Goal: Task Accomplishment & Management: Use online tool/utility

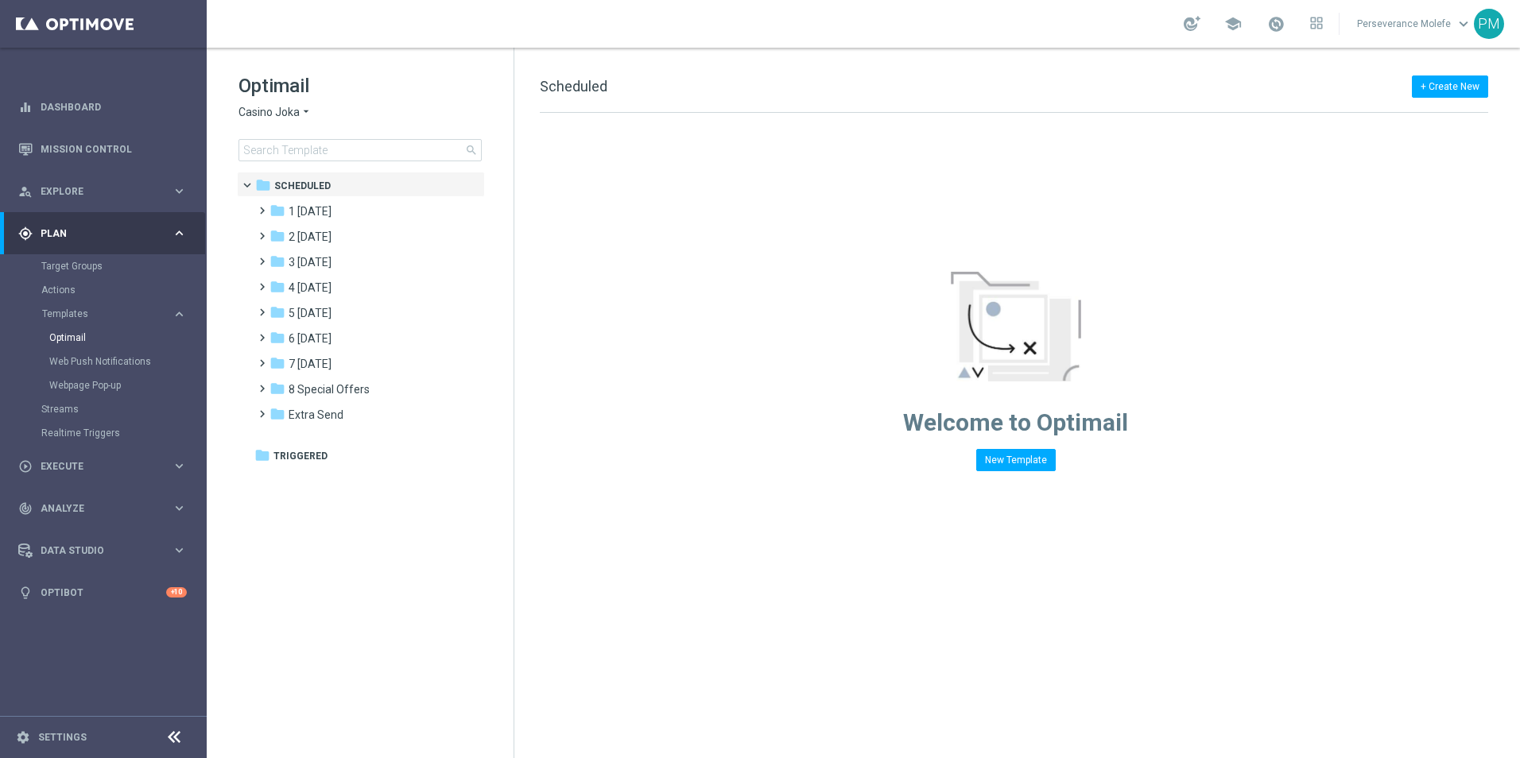
drag, startPoint x: 0, startPoint y: 0, endPoint x: 801, endPoint y: 486, distance: 937.2
click at [812, 486] on div "+ Create New Scheduled Drag here to set row groups Drag here to set column labe…" at bounding box center [1016, 403] width 1005 height 710
click at [327, 242] on span "2 [DATE]" at bounding box center [309, 237] width 43 height 14
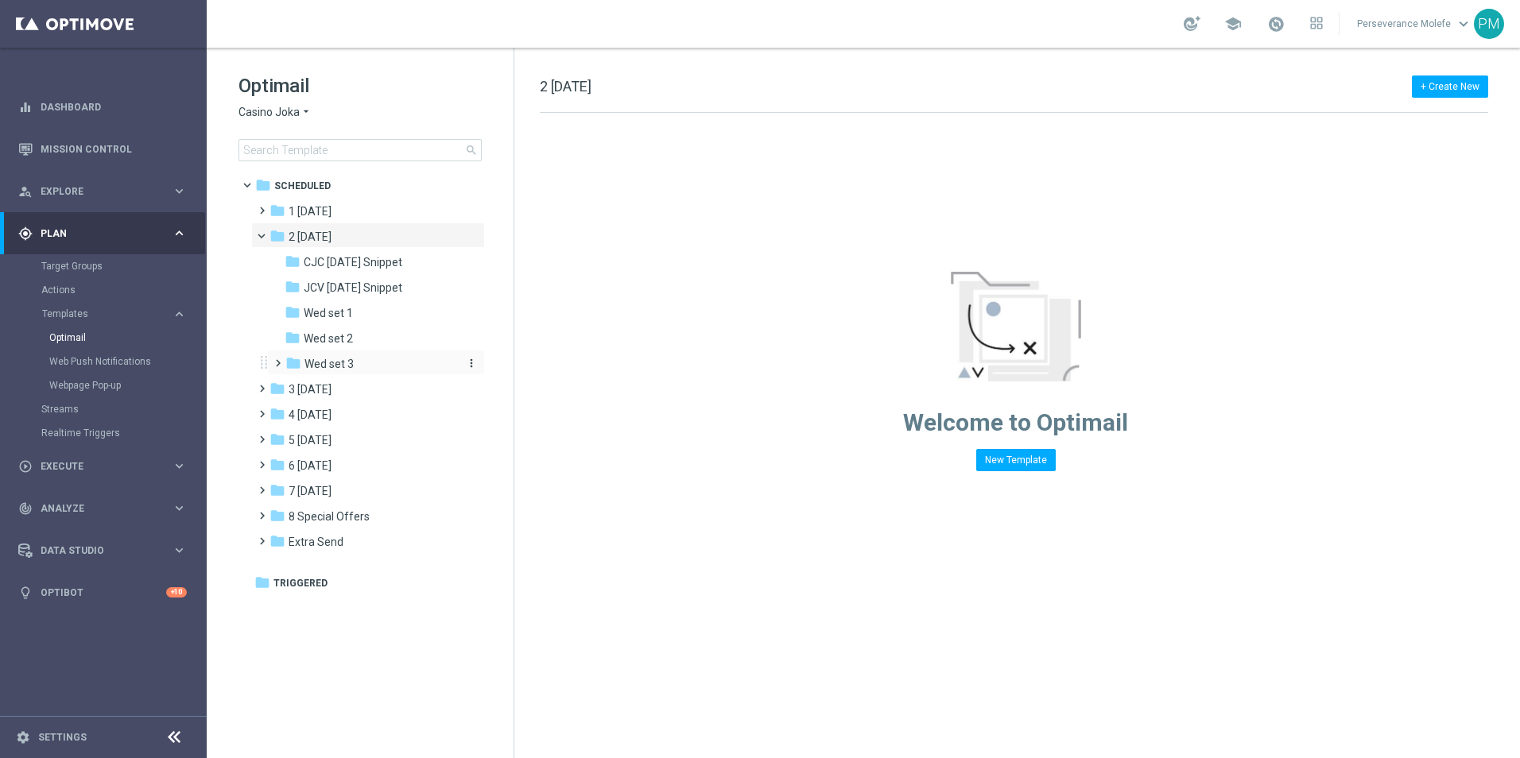
click at [359, 360] on div "folder Wed set 3" at bounding box center [369, 364] width 169 height 18
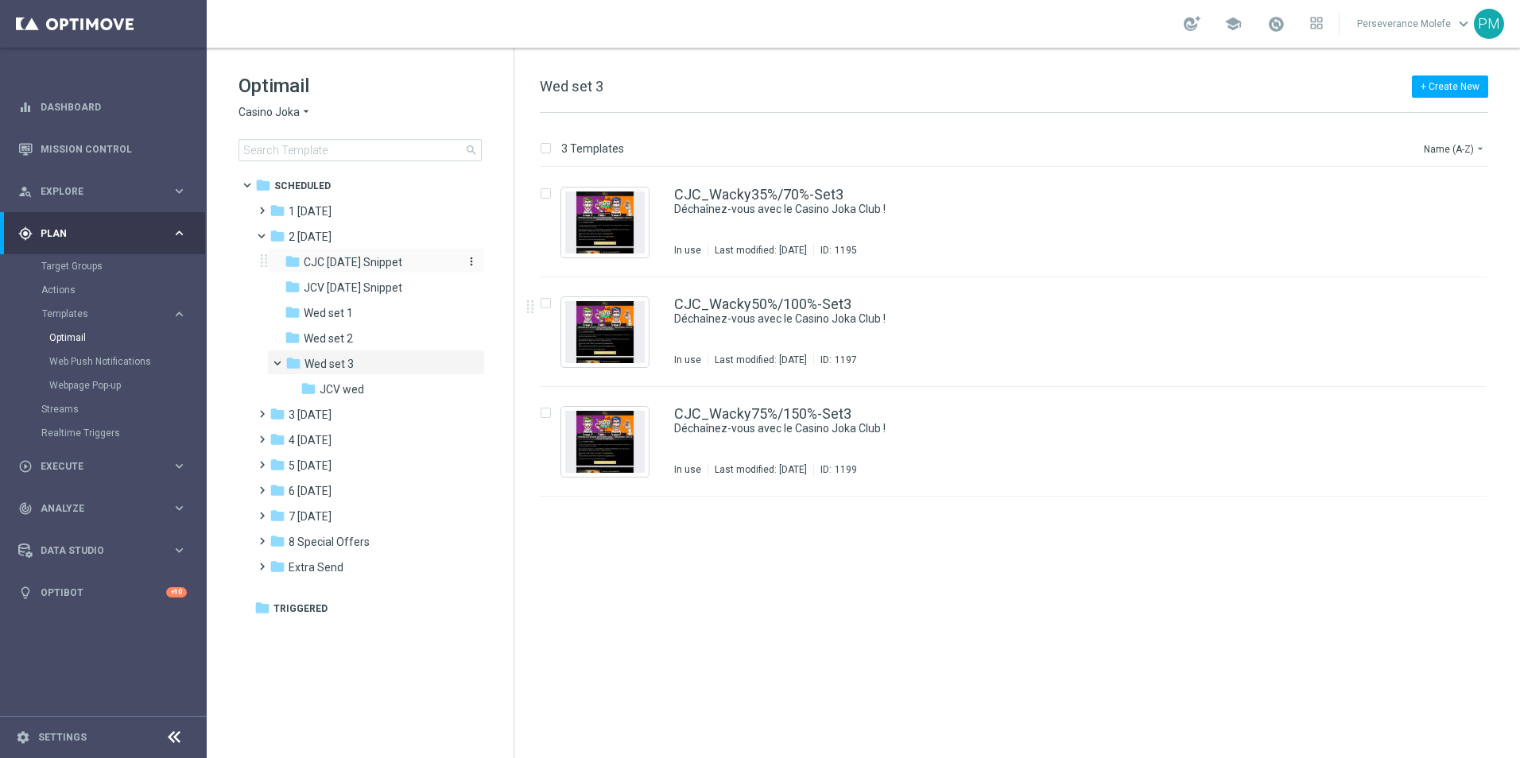
click at [380, 261] on span "CJC [DATE] Snippet" at bounding box center [353, 262] width 99 height 14
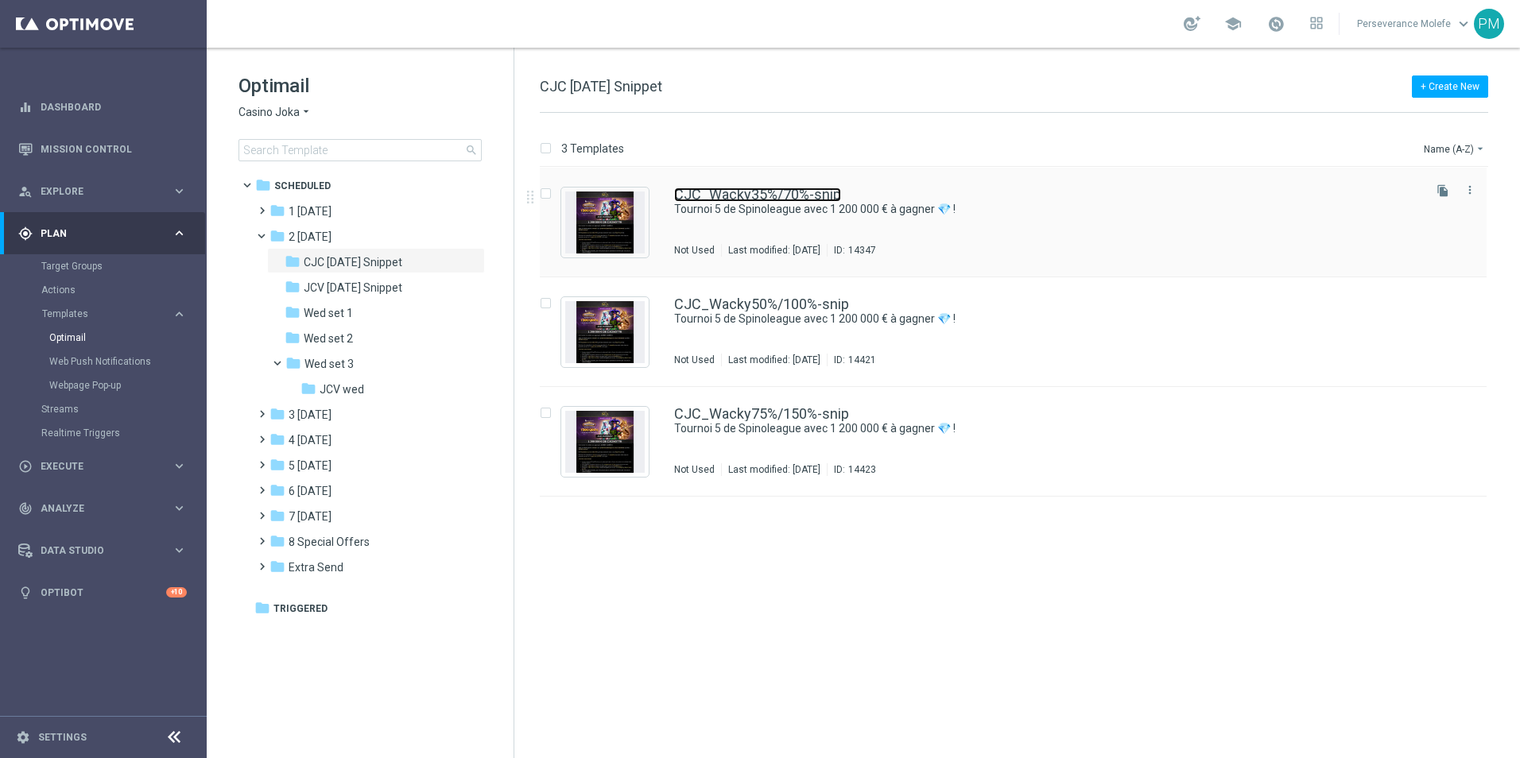
click at [717, 201] on link "CJC_Wacky35%/70%-snip" at bounding box center [757, 195] width 167 height 14
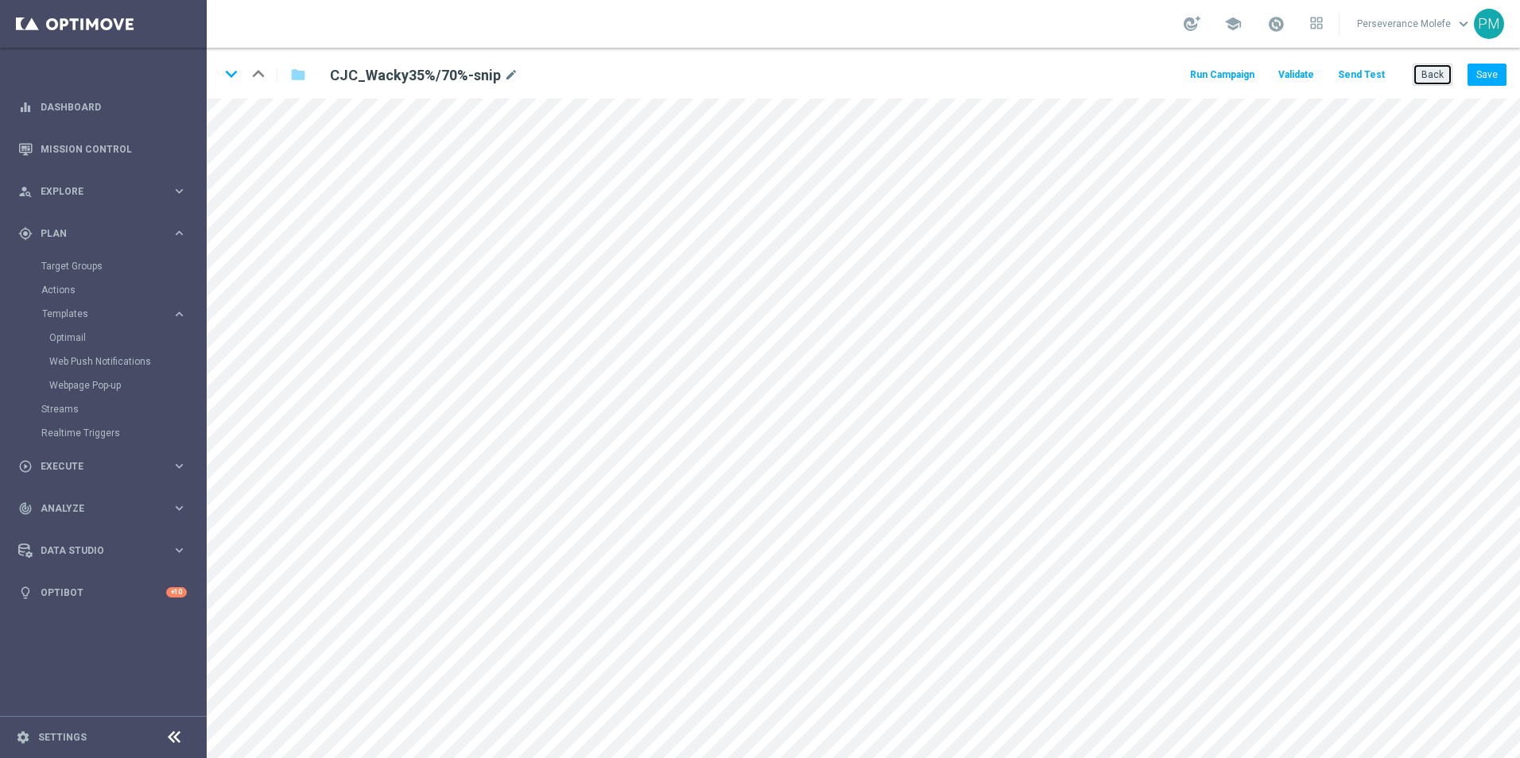
click at [1427, 86] on button "Back" at bounding box center [1432, 75] width 40 height 22
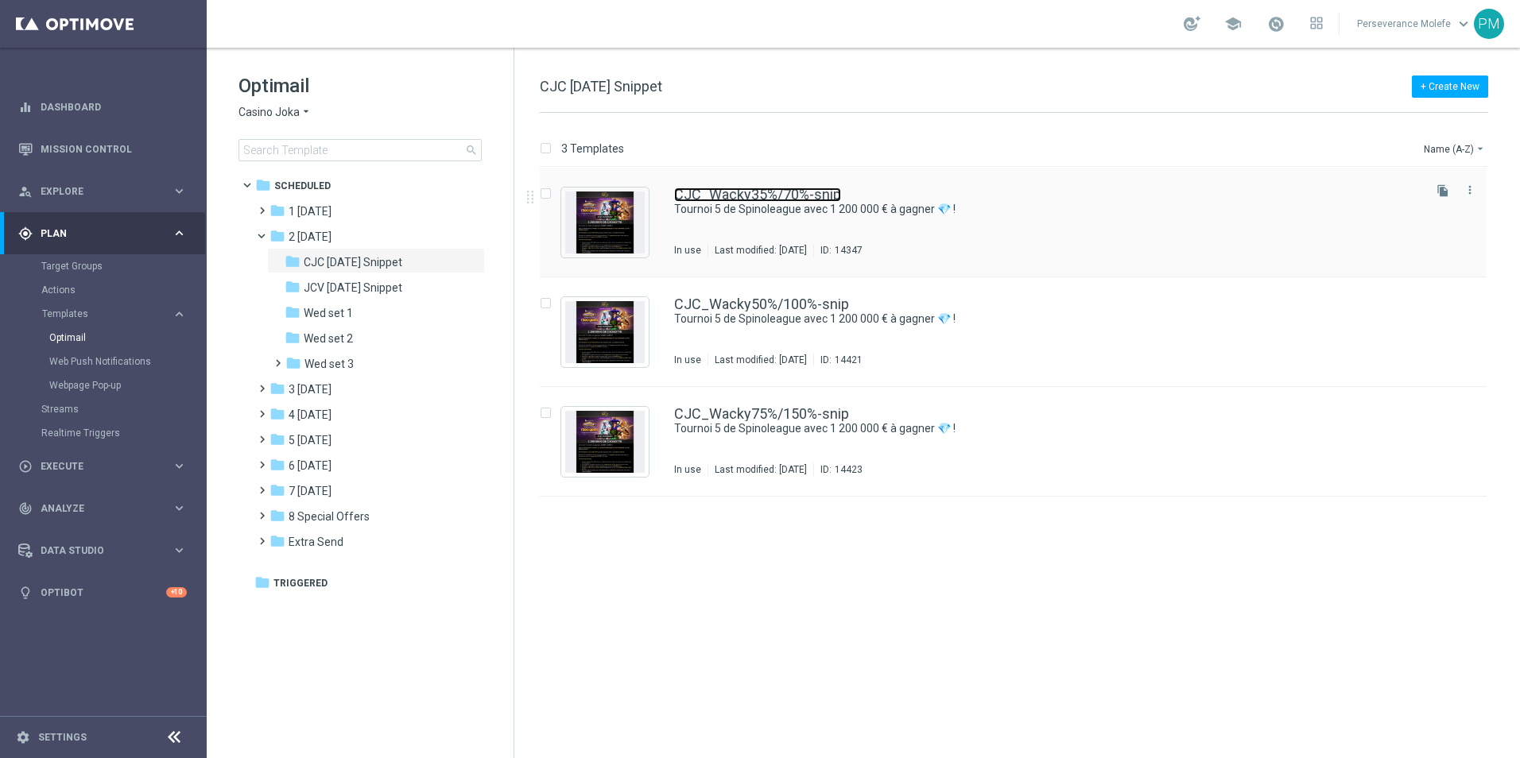
click at [736, 194] on link "CJC_Wacky35%/70%-snip" at bounding box center [757, 195] width 167 height 14
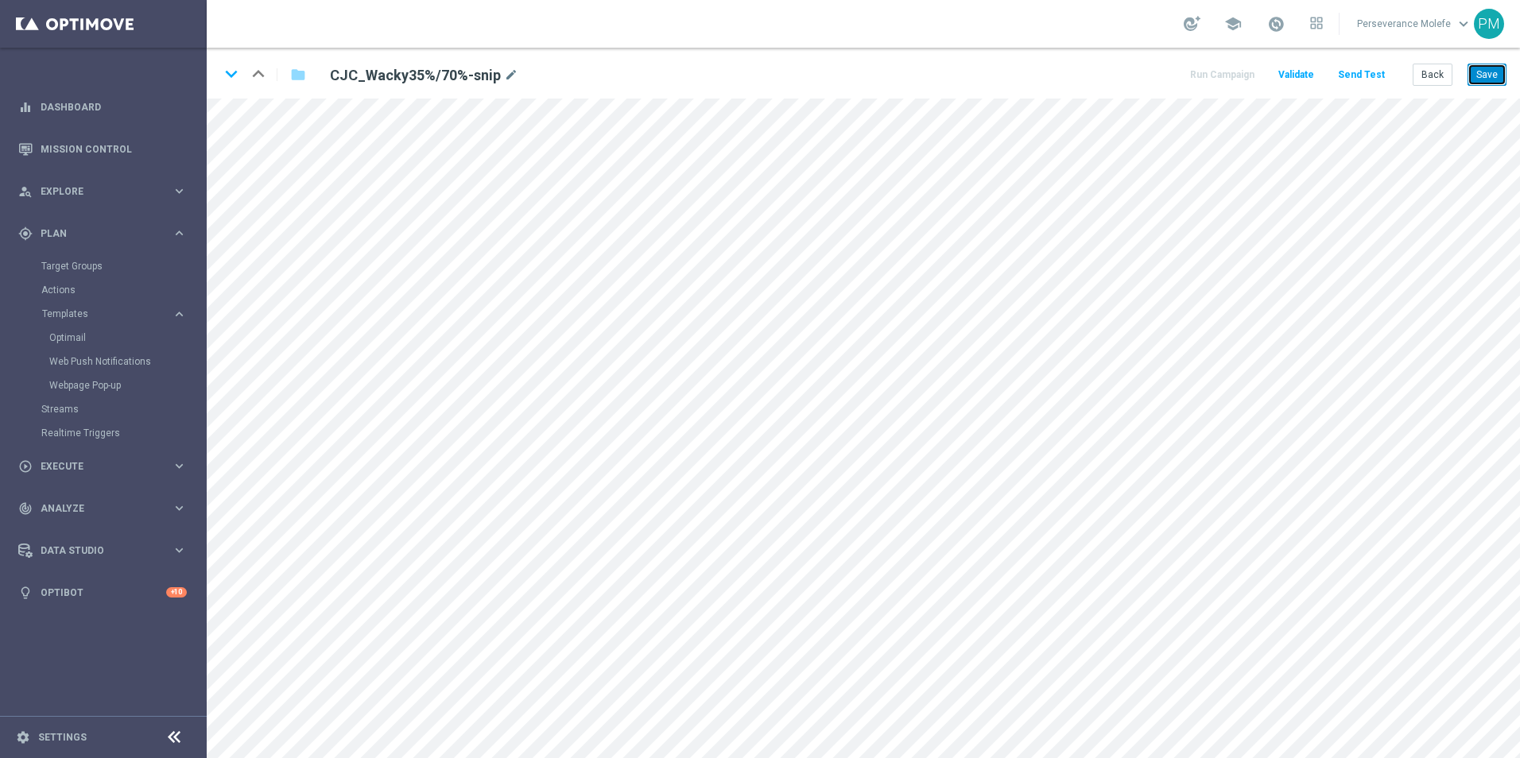
click at [1485, 76] on button "Save" at bounding box center [1486, 75] width 39 height 22
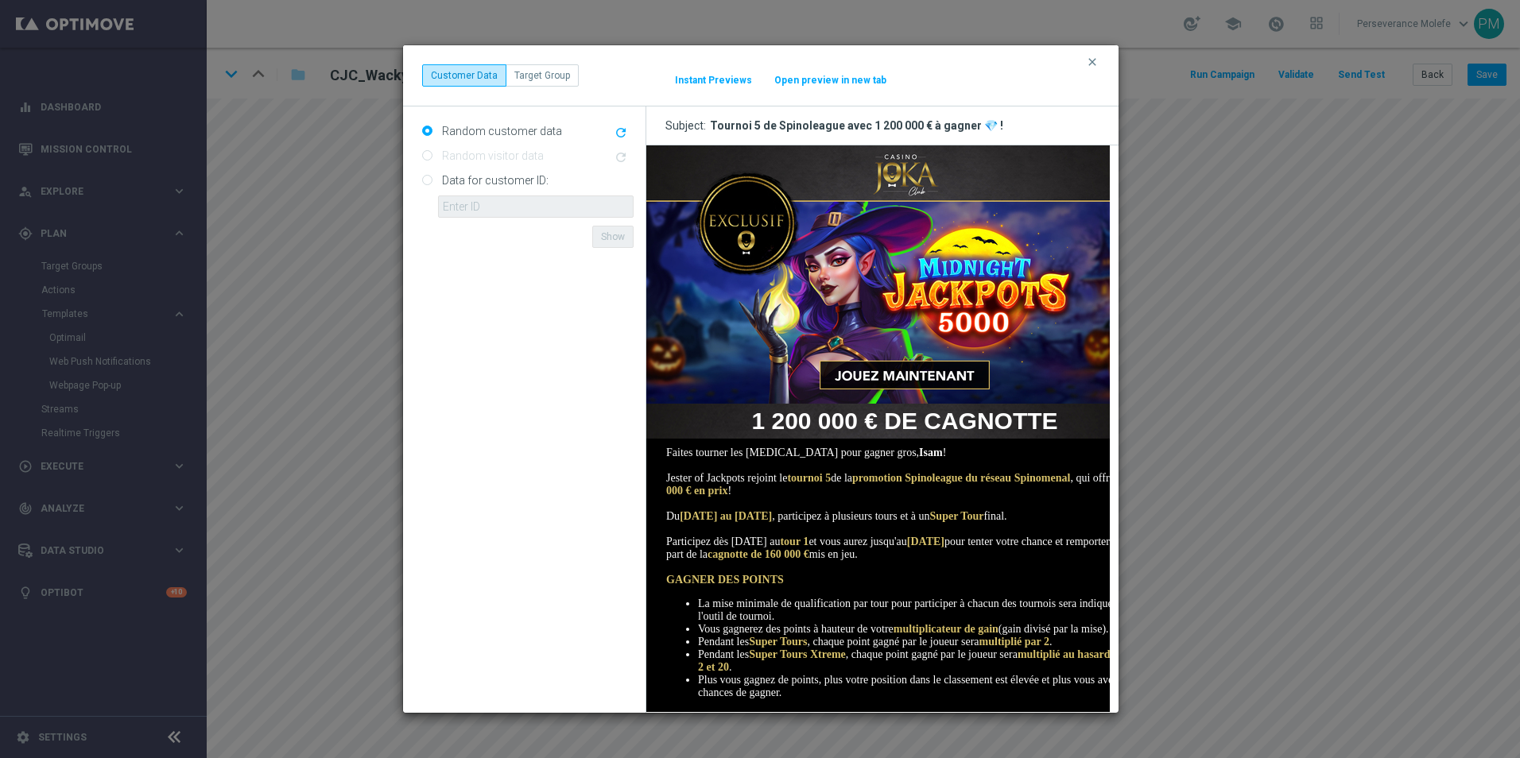
click at [783, 82] on button "Open preview in new tab" at bounding box center [830, 80] width 114 height 13
drag, startPoint x: 1093, startPoint y: 58, endPoint x: 1147, endPoint y: 85, distance: 60.4
click at [1093, 58] on icon "clear" at bounding box center [1092, 62] width 13 height 13
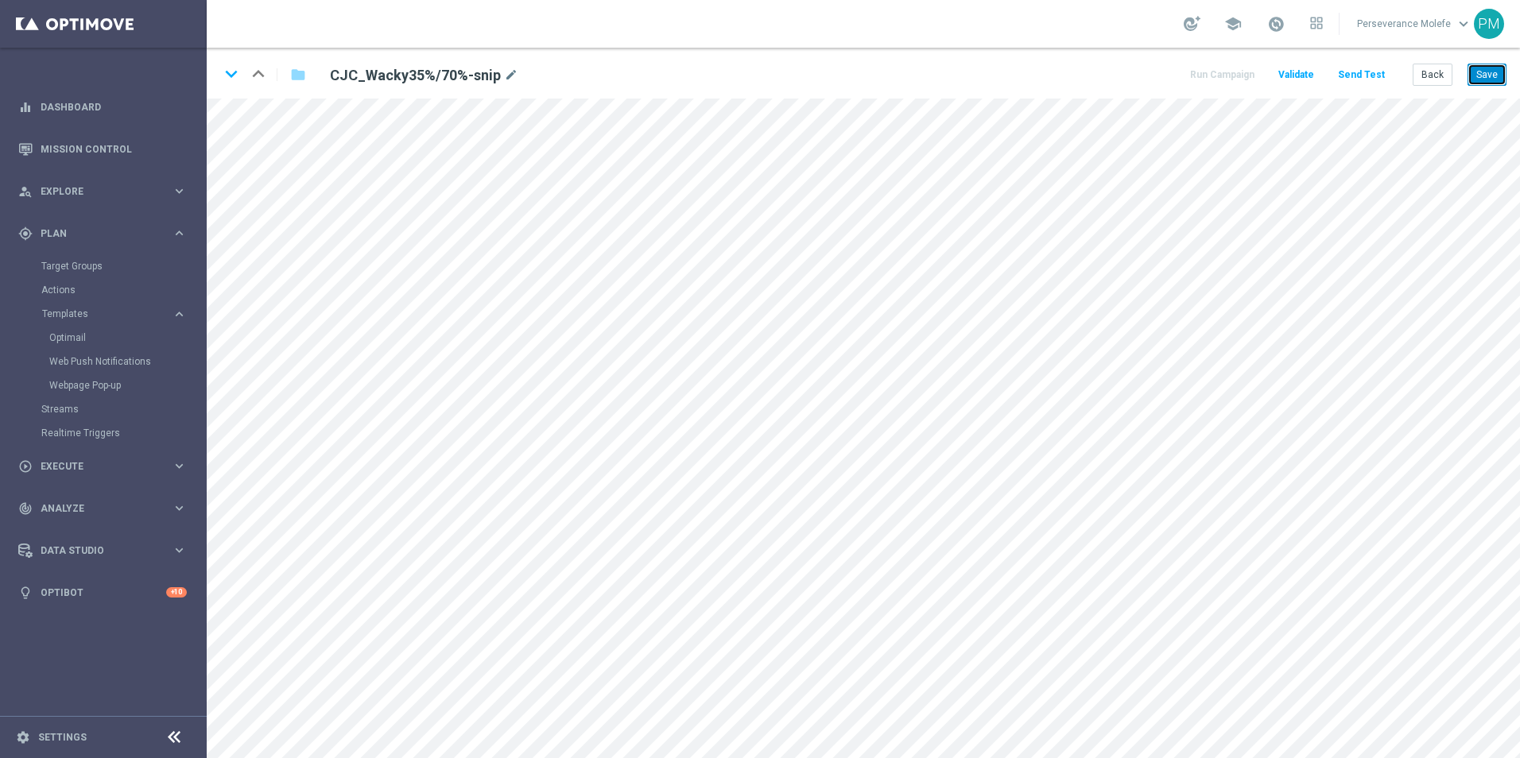
click at [1489, 75] on button "Save" at bounding box center [1486, 75] width 39 height 22
click at [1434, 74] on button "Back" at bounding box center [1432, 75] width 40 height 22
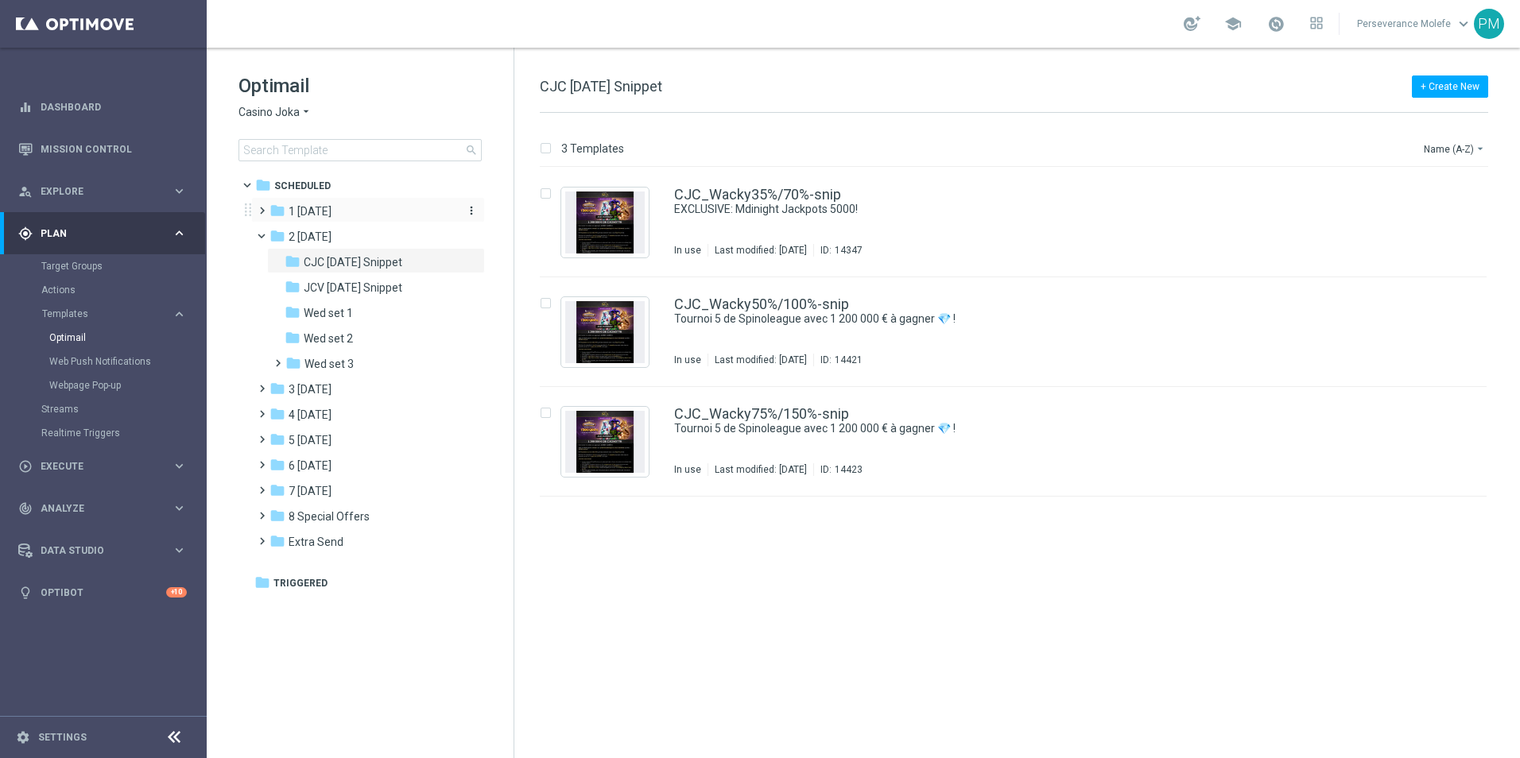
click at [340, 216] on div "folder 1 Tuesday" at bounding box center [360, 212] width 183 height 18
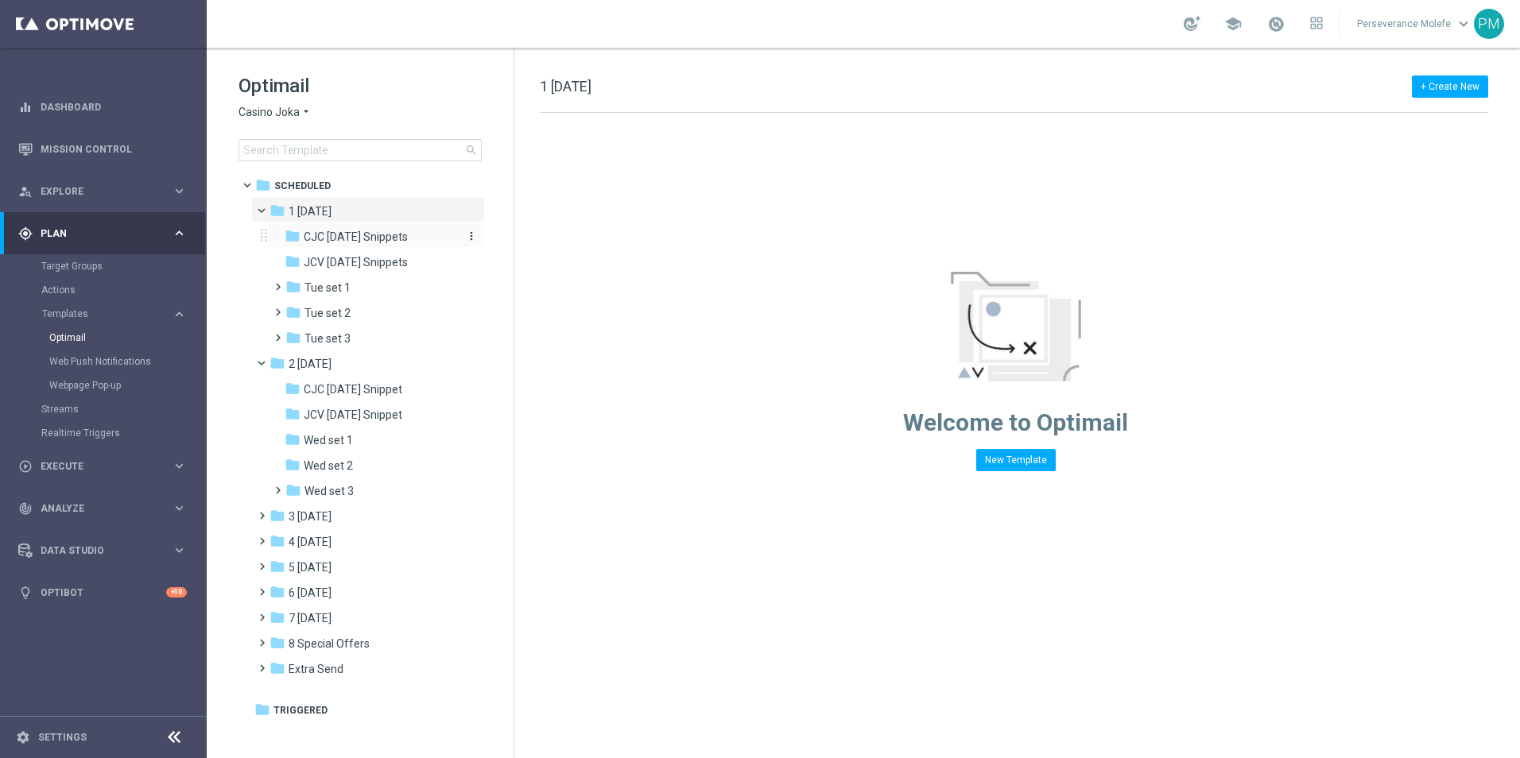
click at [365, 237] on span "CJC Tuesday Snippets" at bounding box center [356, 237] width 104 height 14
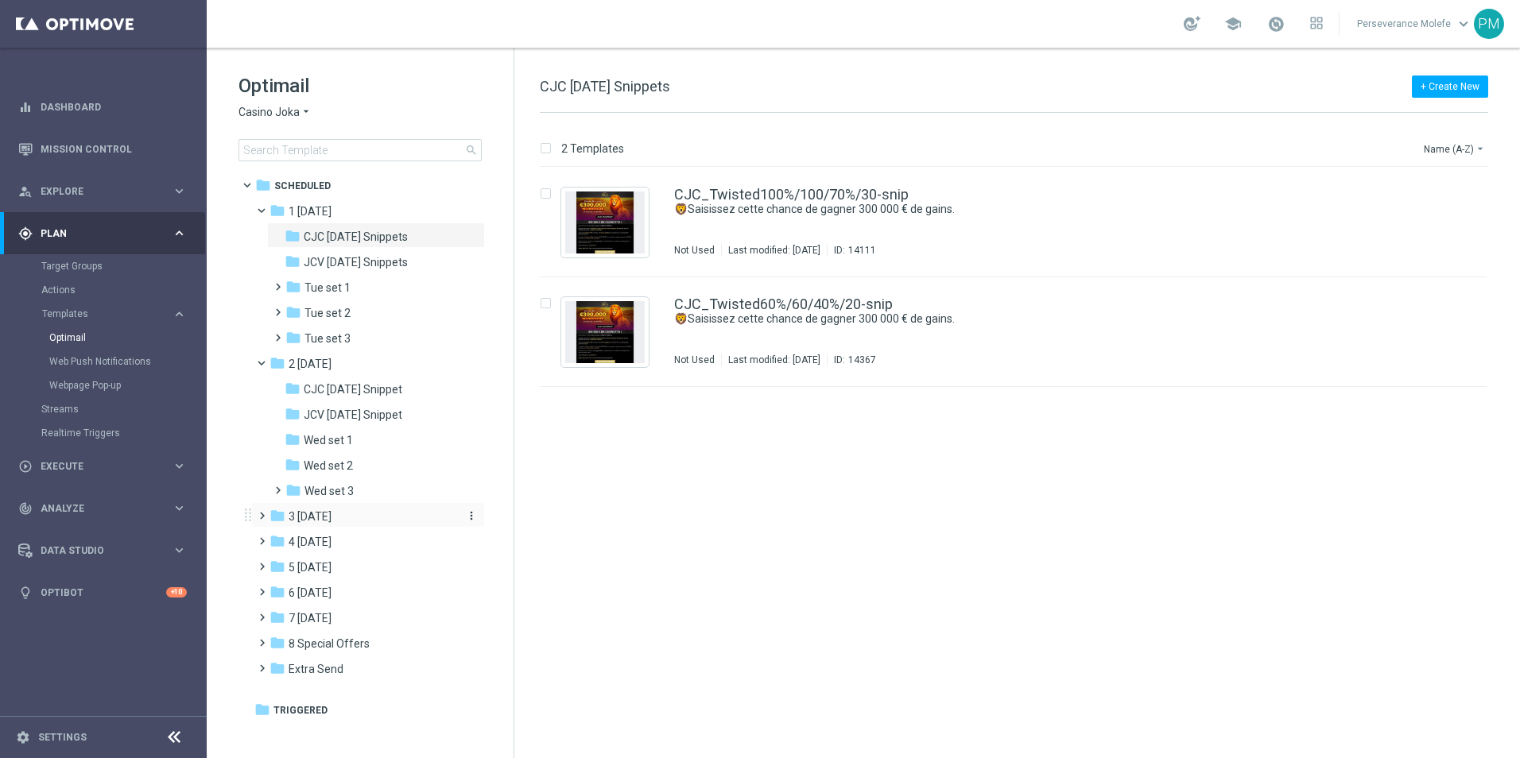
click at [348, 513] on div "folder 3 Thursday" at bounding box center [360, 517] width 183 height 18
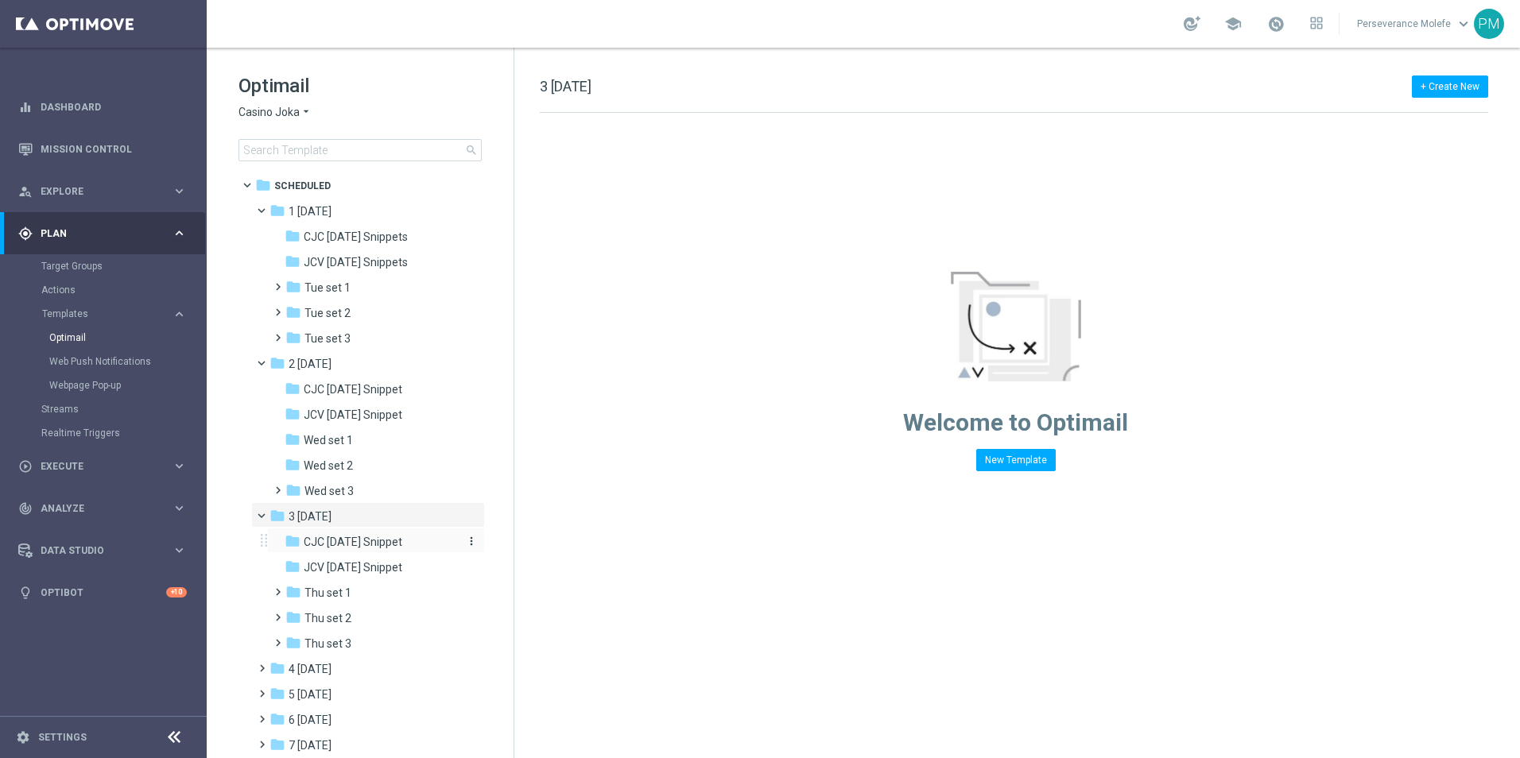
click at [370, 548] on span "CJC Thursday Snippet" at bounding box center [353, 542] width 99 height 14
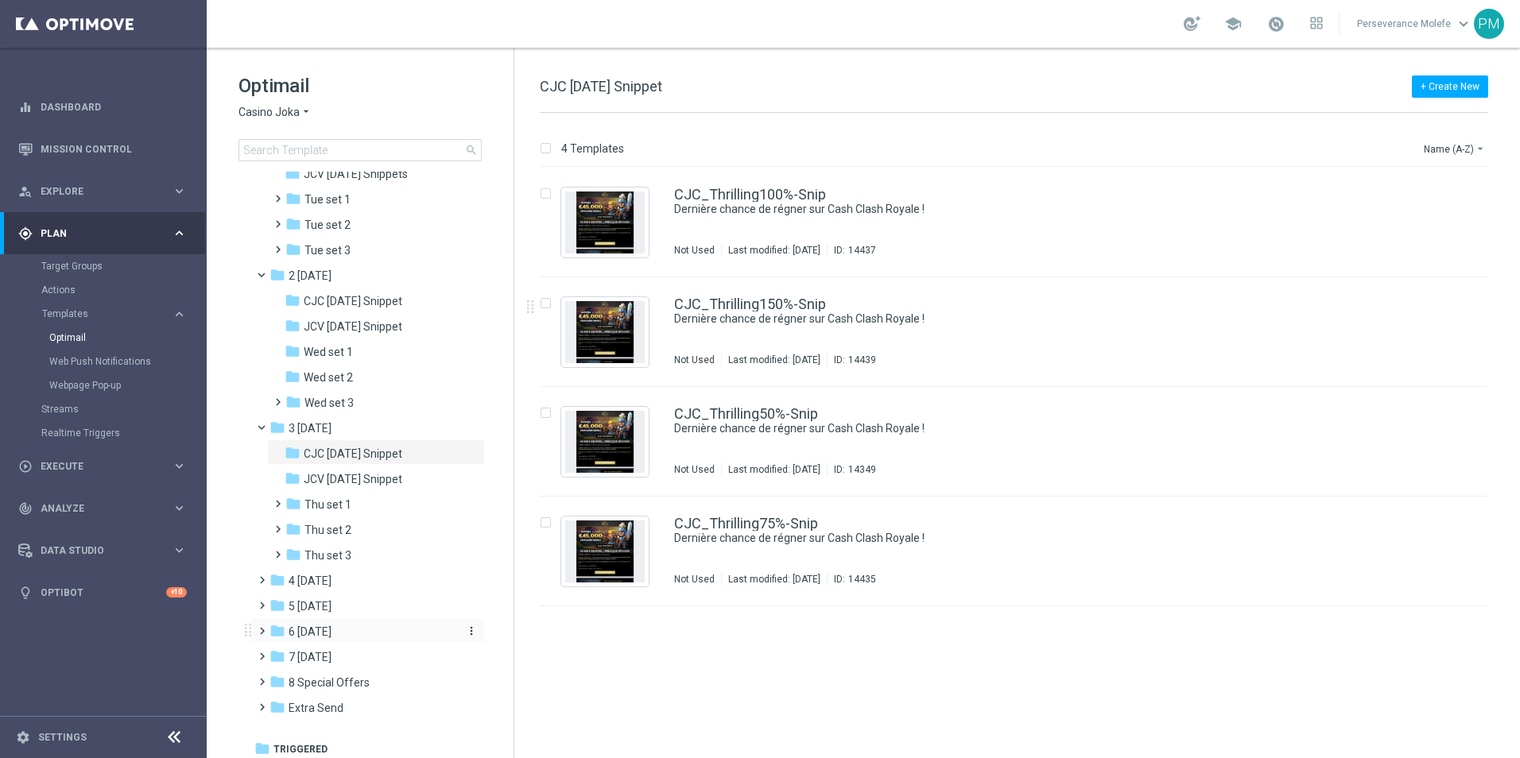
scroll to position [94, 0]
click at [337, 589] on div "folder 5 Saturday more_vert" at bounding box center [368, 599] width 234 height 25
click at [363, 582] on div "folder 4 [DATE]" at bounding box center [360, 576] width 183 height 18
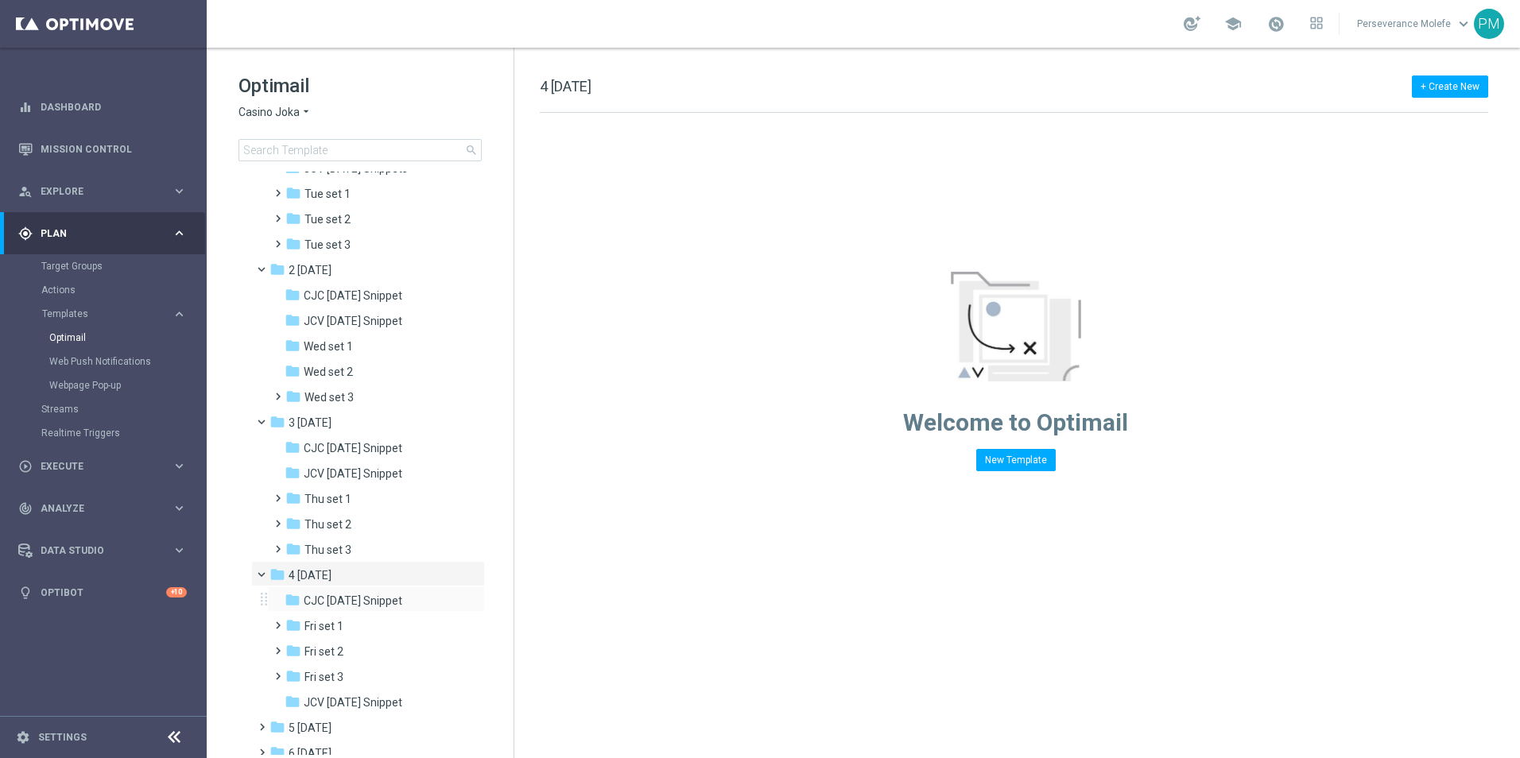
click at [362, 611] on div "folder CJC Friday Snippet more_vert" at bounding box center [376, 599] width 218 height 25
click at [361, 608] on div "folder CJC Friday Snippet" at bounding box center [369, 601] width 169 height 18
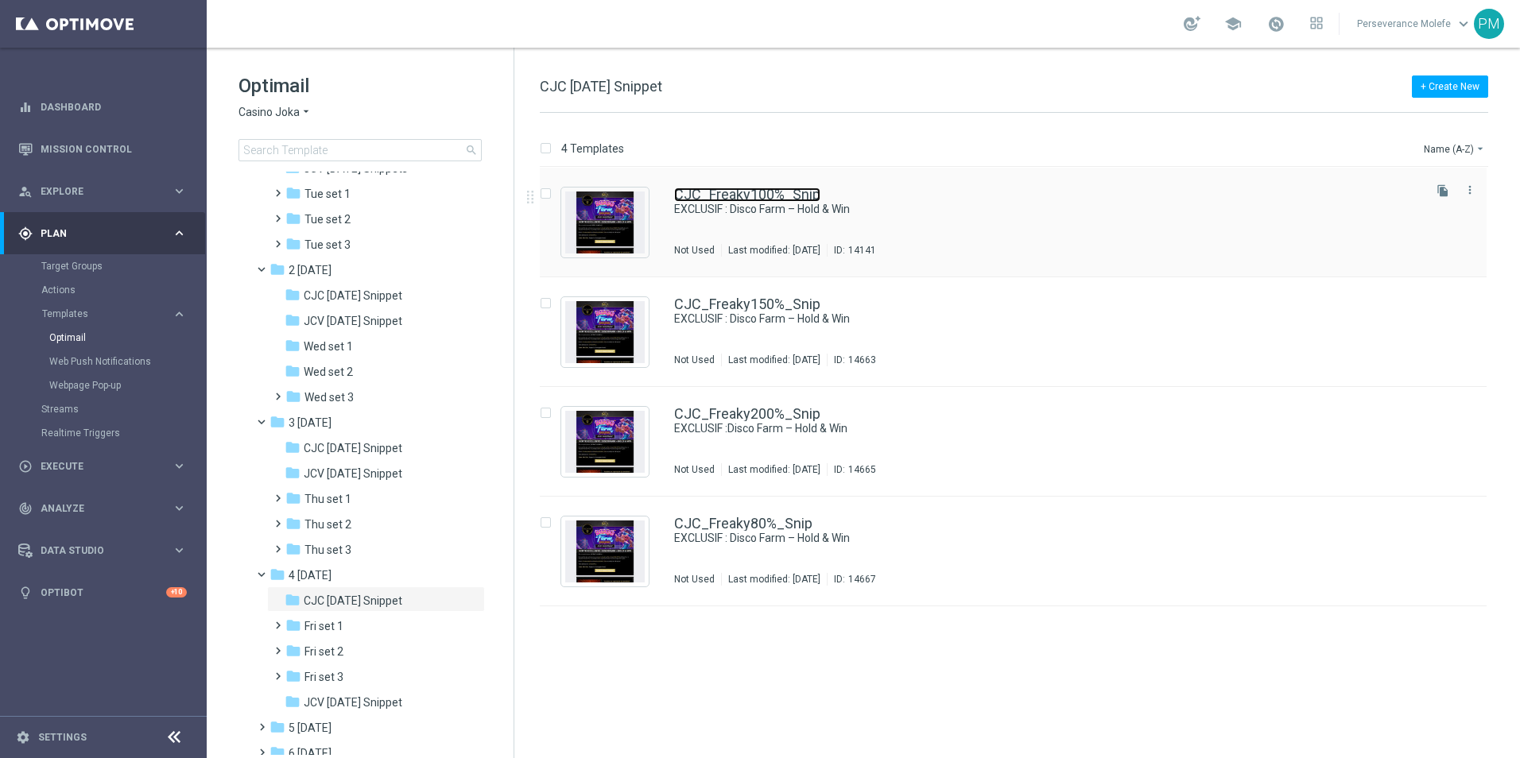
click at [753, 188] on link "CJC_Freaky100%_Snip" at bounding box center [747, 195] width 146 height 14
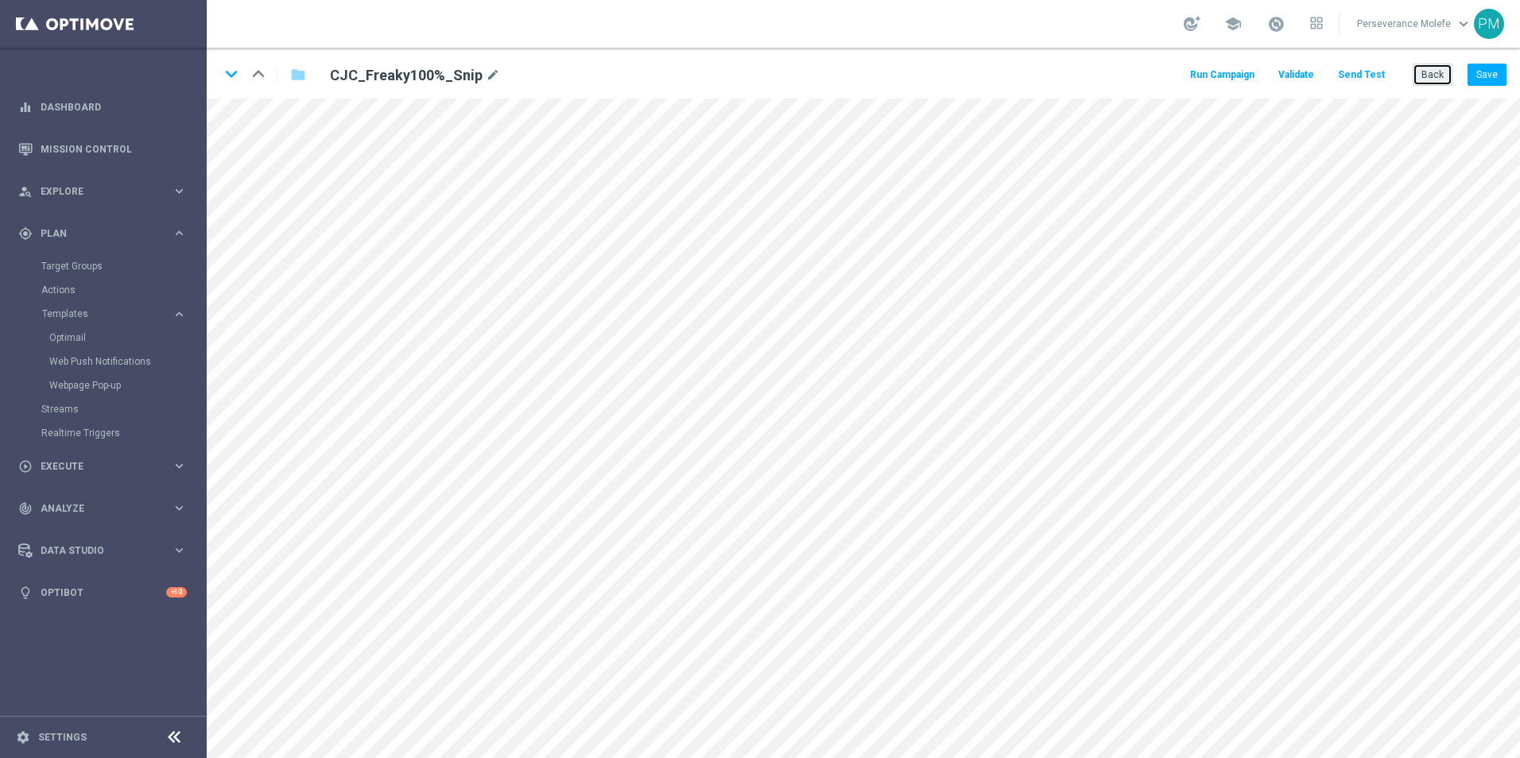
click at [1434, 79] on button "Back" at bounding box center [1432, 75] width 40 height 22
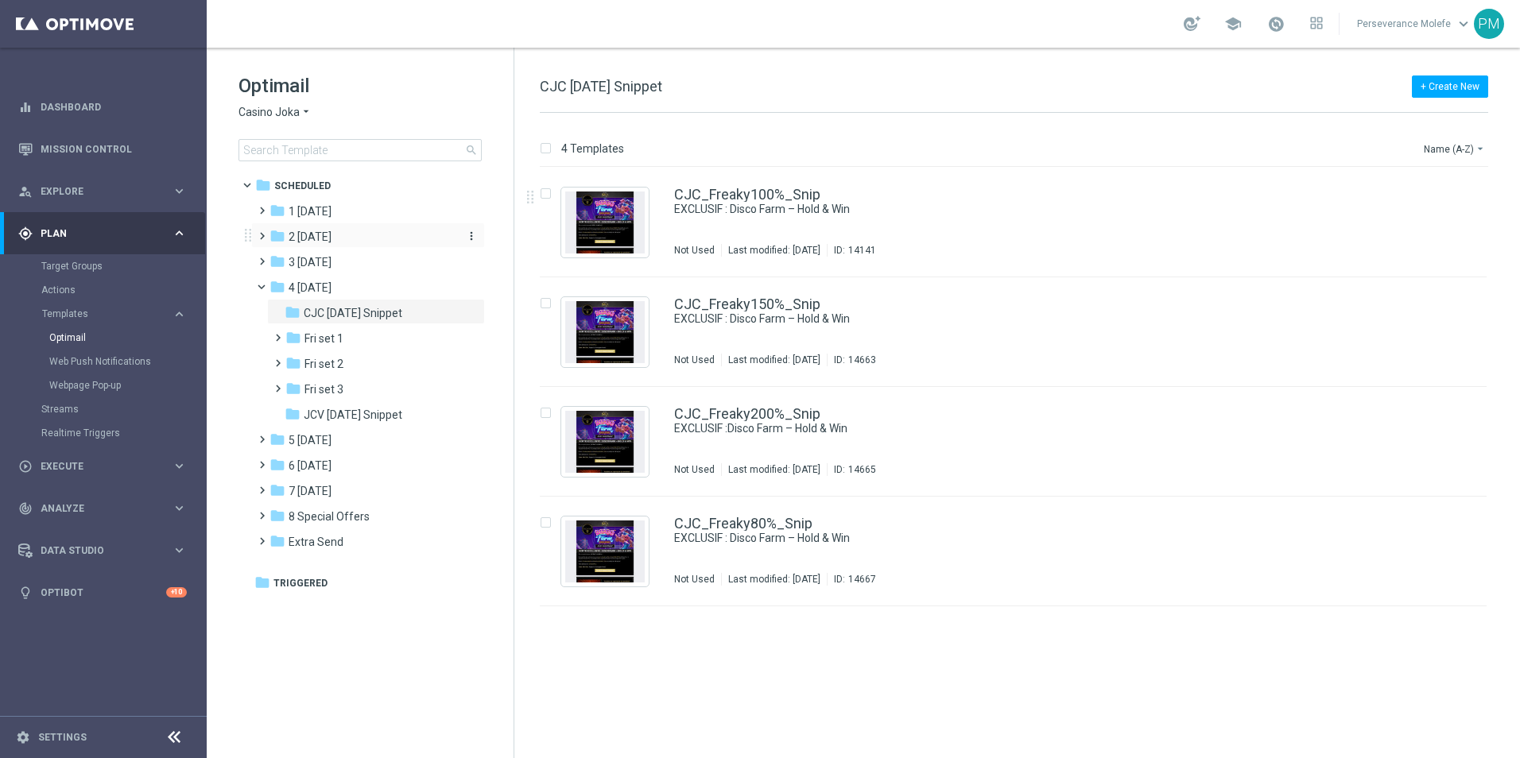
click at [381, 235] on div "folder 2 Wednesday" at bounding box center [360, 237] width 183 height 18
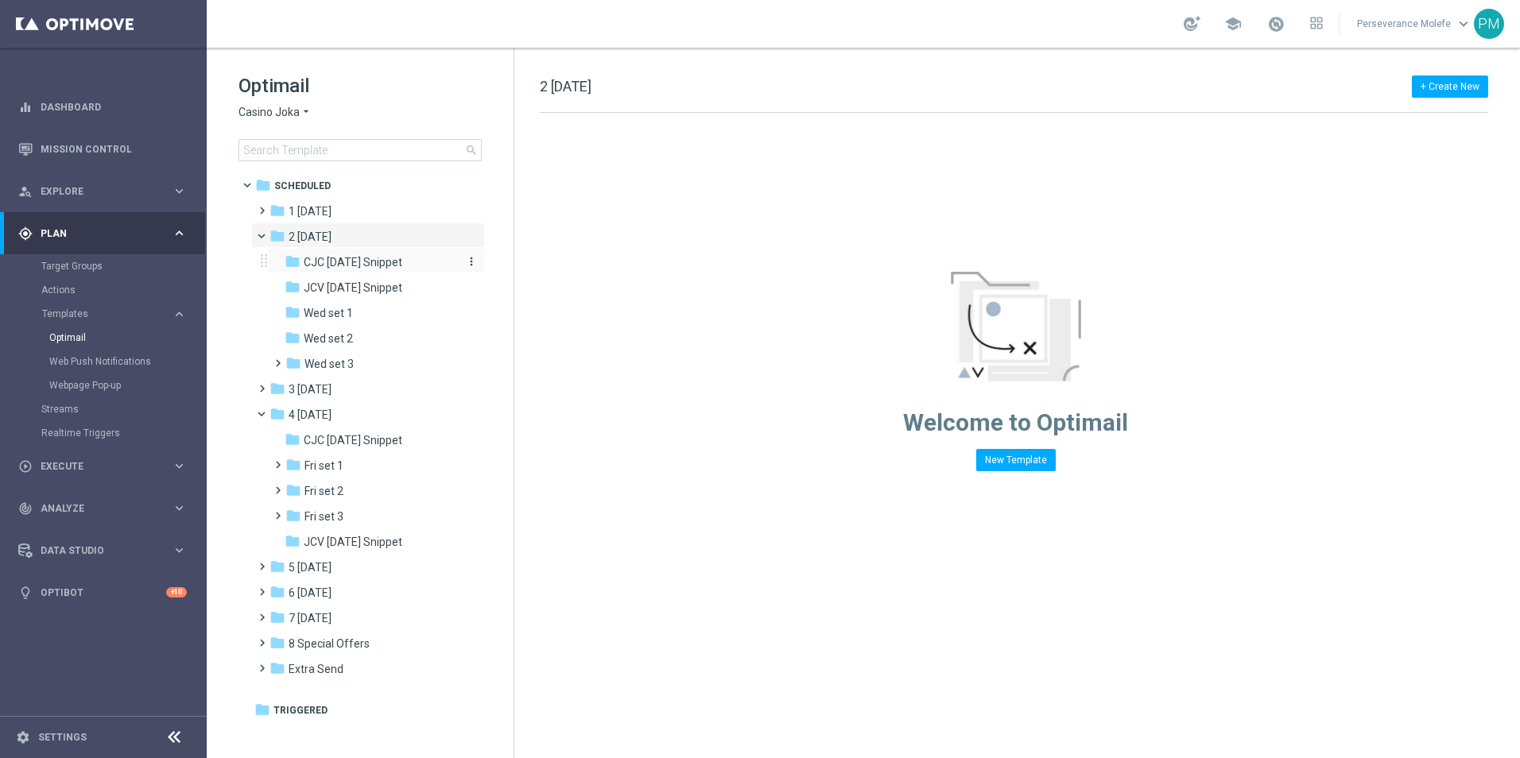
click at [374, 258] on span "CJC [DATE] Snippet" at bounding box center [353, 262] width 99 height 14
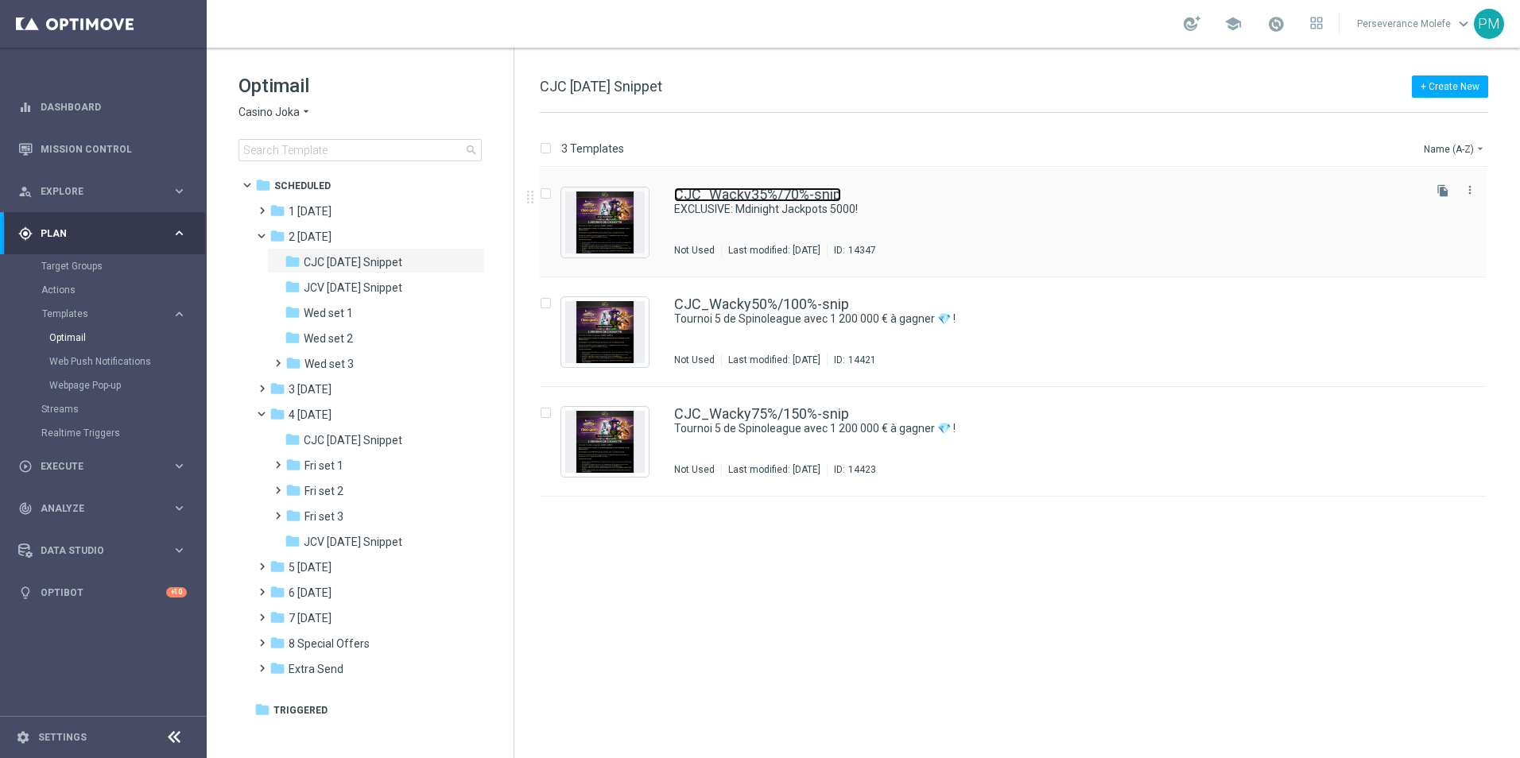
click at [808, 190] on link "CJC_Wacky35%/70%-snip" at bounding box center [757, 195] width 167 height 14
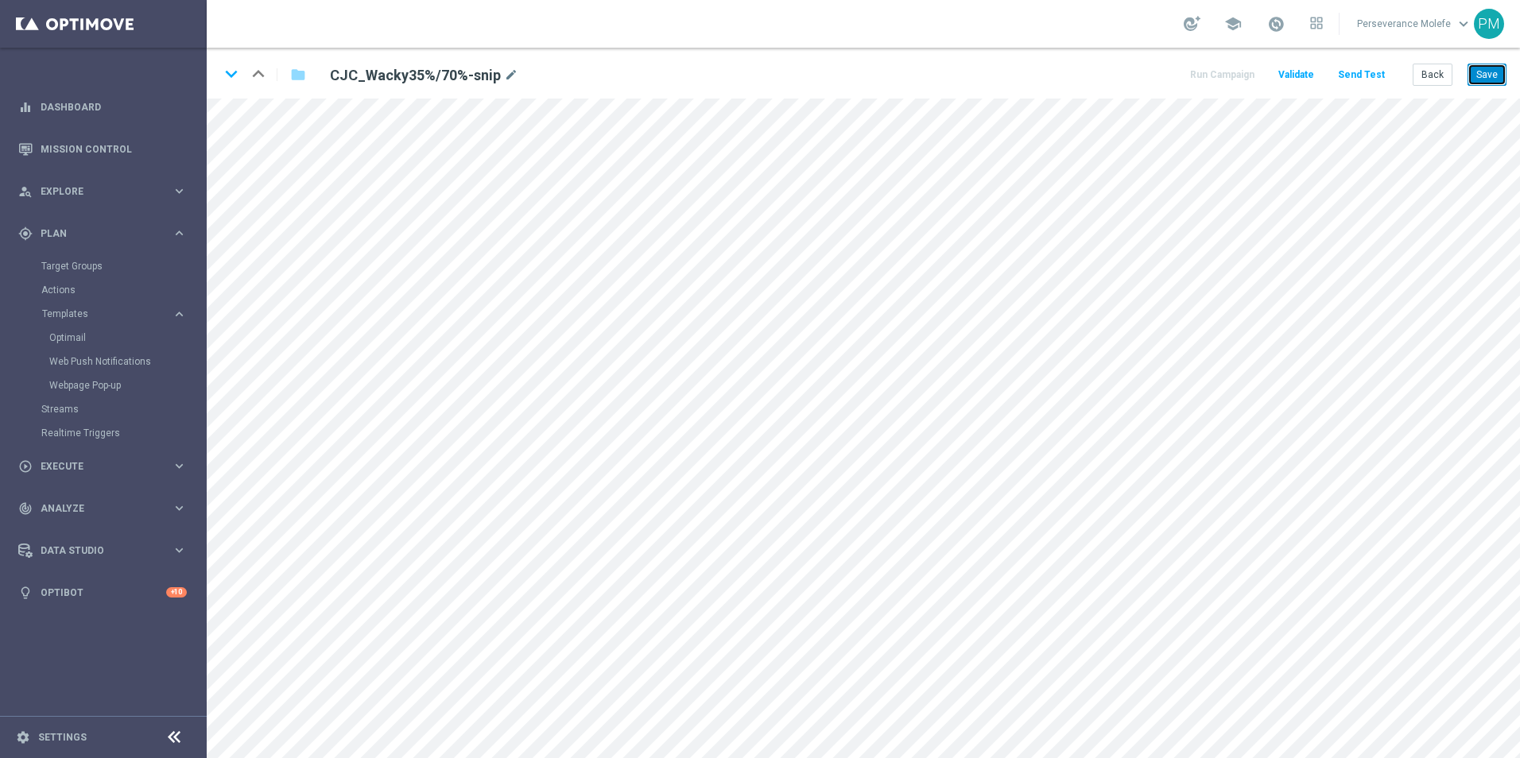
click at [1480, 74] on button "Save" at bounding box center [1486, 75] width 39 height 22
click at [1481, 75] on button "Save" at bounding box center [1486, 75] width 39 height 22
click at [1480, 83] on button "Save" at bounding box center [1486, 75] width 39 height 22
click at [1484, 82] on button "Save" at bounding box center [1486, 75] width 39 height 22
click at [1479, 80] on button "Save" at bounding box center [1486, 75] width 39 height 22
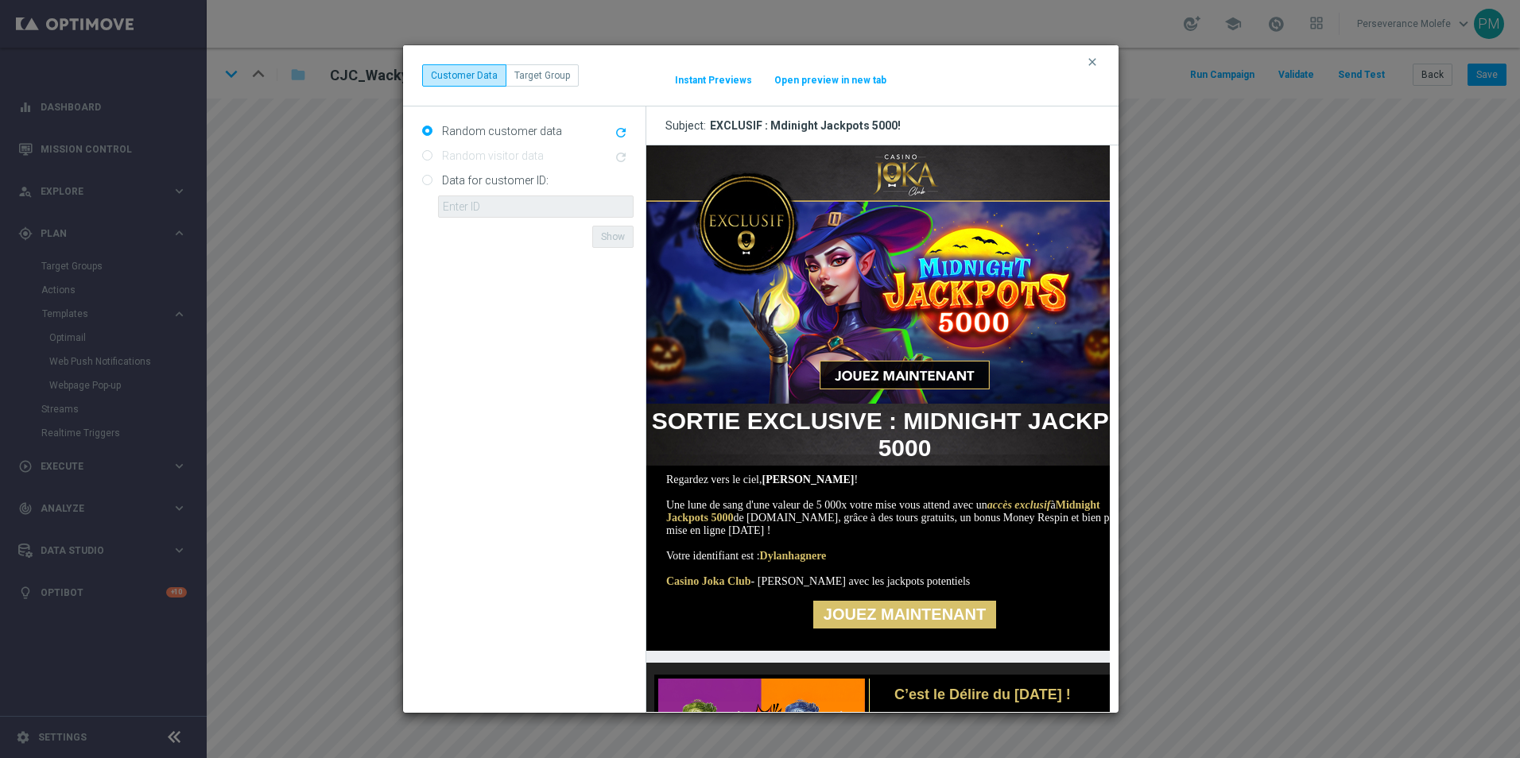
click at [863, 81] on button "Open preview in new tab" at bounding box center [830, 80] width 114 height 13
click at [1101, 69] on div "clear Customer Data Target Group It might take a while... Instant Previews Open…" at bounding box center [760, 75] width 715 height 61
click at [1096, 64] on icon "clear" at bounding box center [1092, 62] width 13 height 13
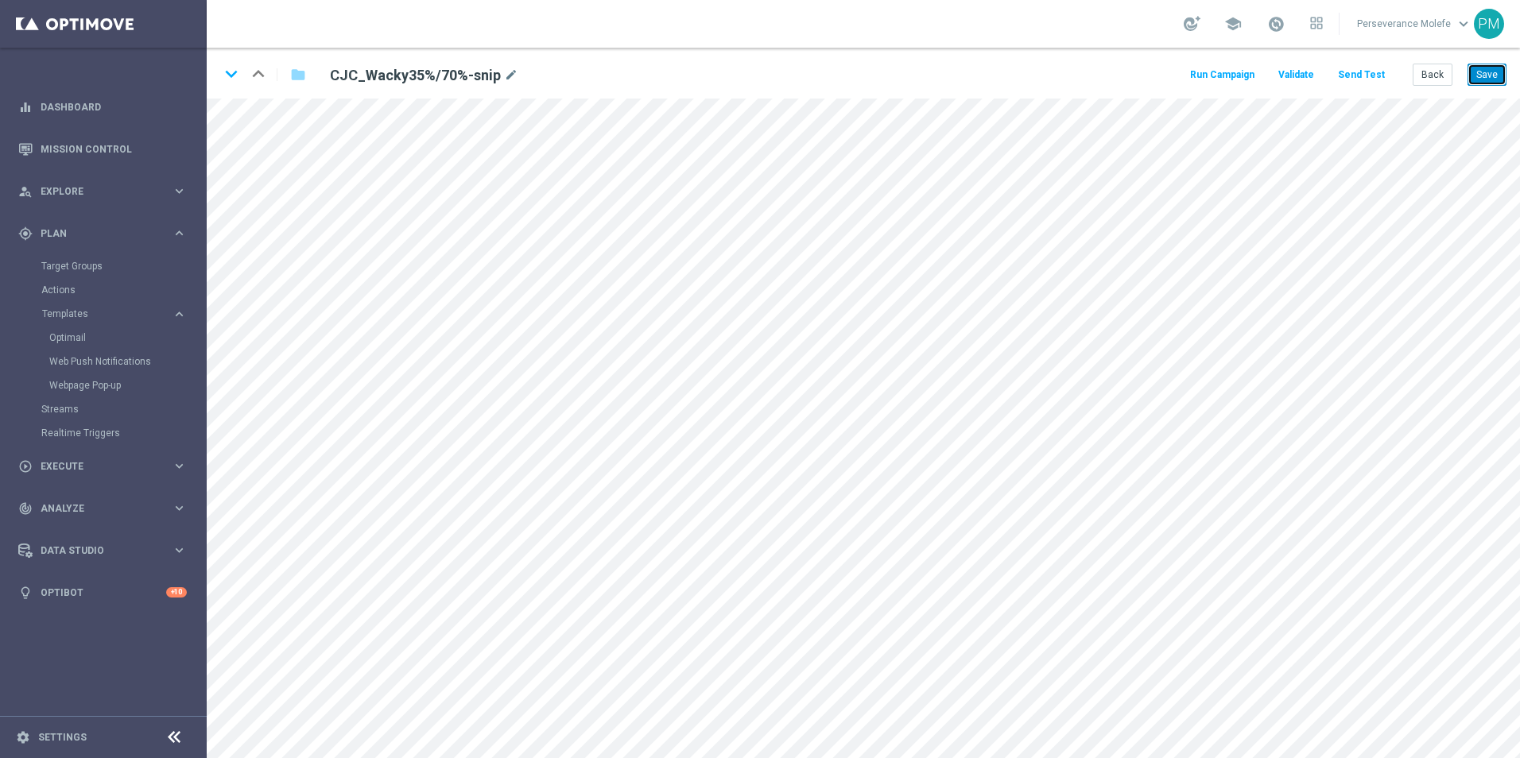
click at [1504, 65] on button "Save" at bounding box center [1486, 75] width 39 height 22
click at [1444, 68] on button "Back" at bounding box center [1432, 75] width 40 height 22
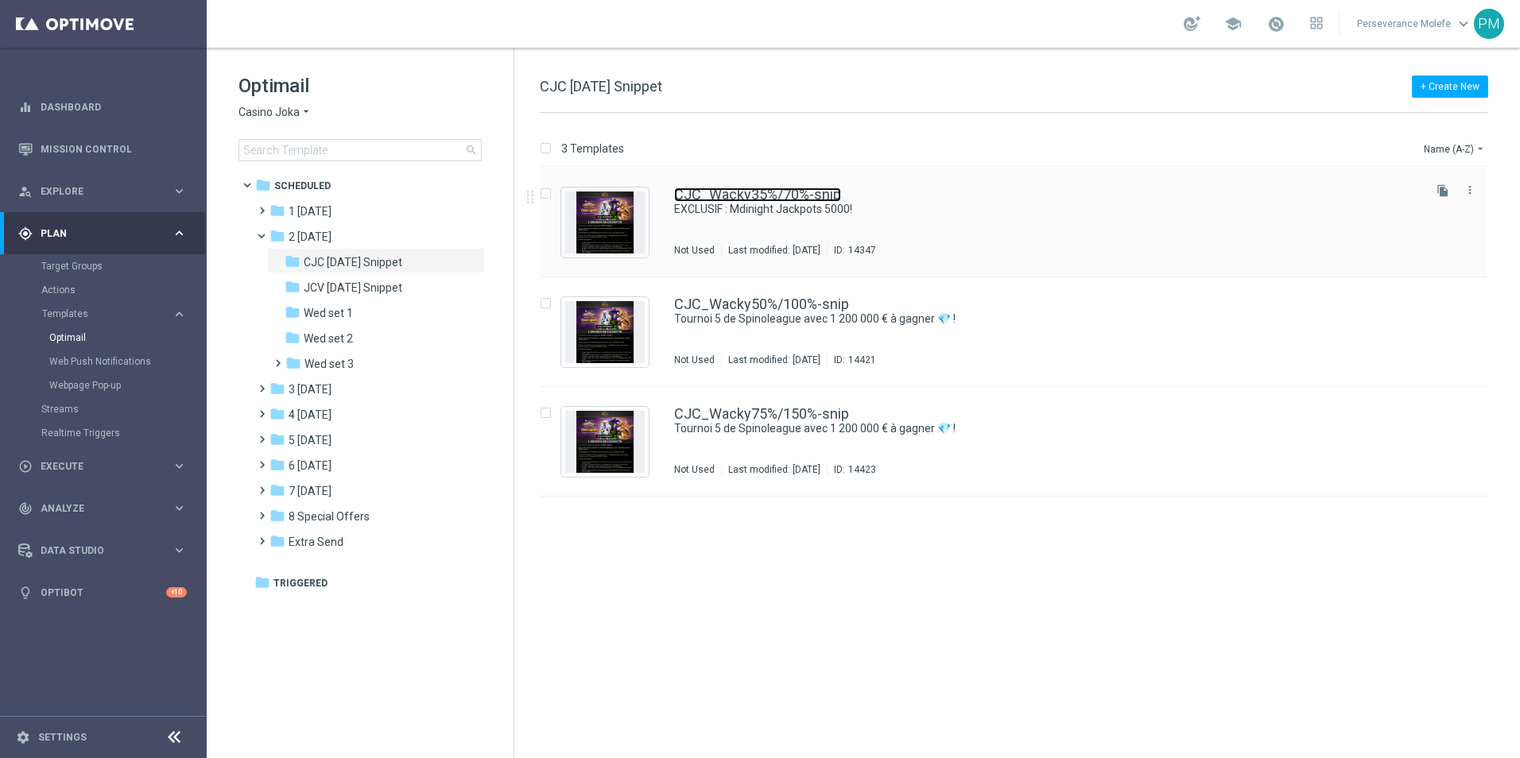
click at [738, 190] on link "CJC_Wacky35%/70%-snip" at bounding box center [757, 195] width 167 height 14
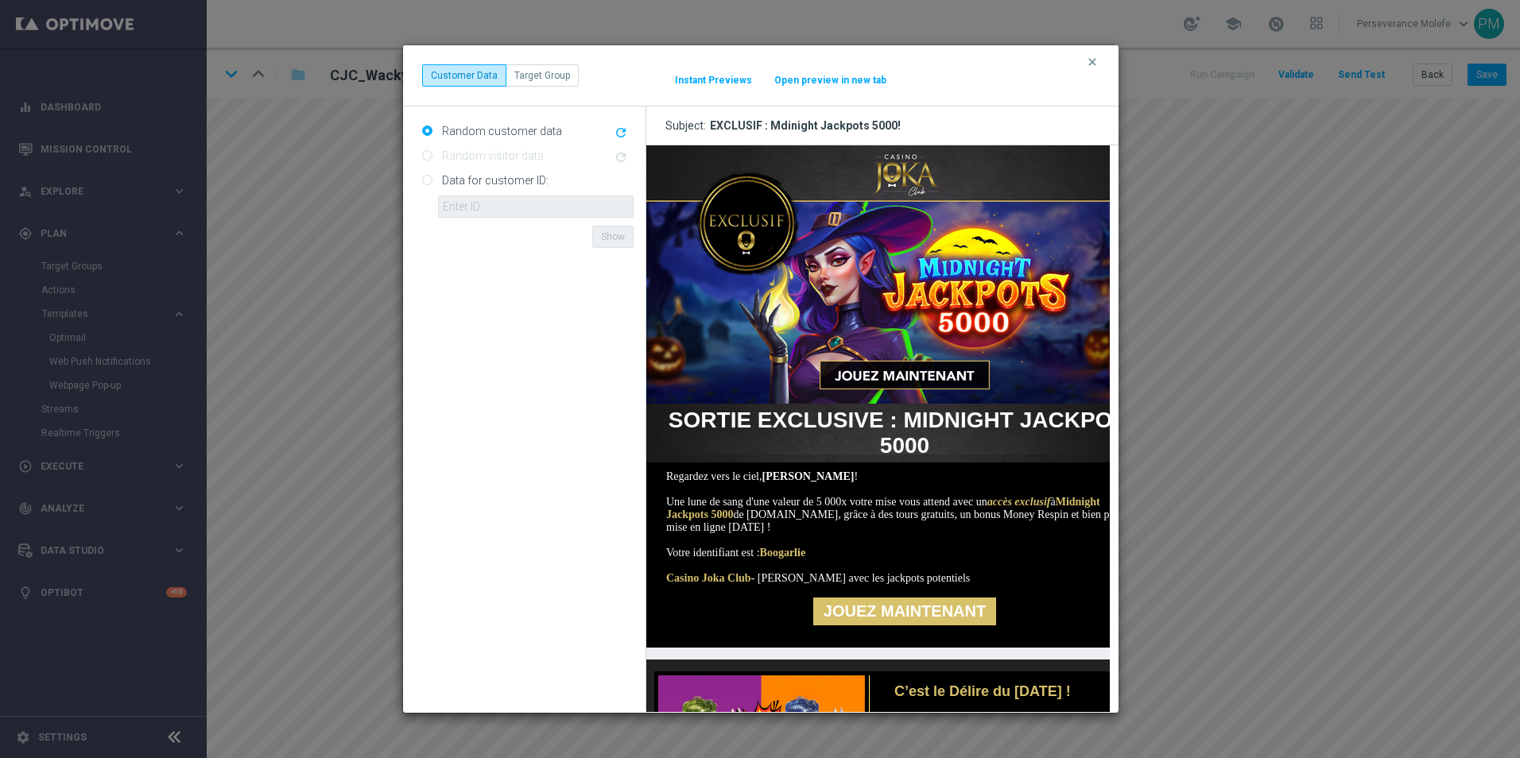
click at [823, 76] on button "Open preview in new tab" at bounding box center [830, 80] width 114 height 13
click at [1092, 66] on icon "clear" at bounding box center [1092, 62] width 13 height 13
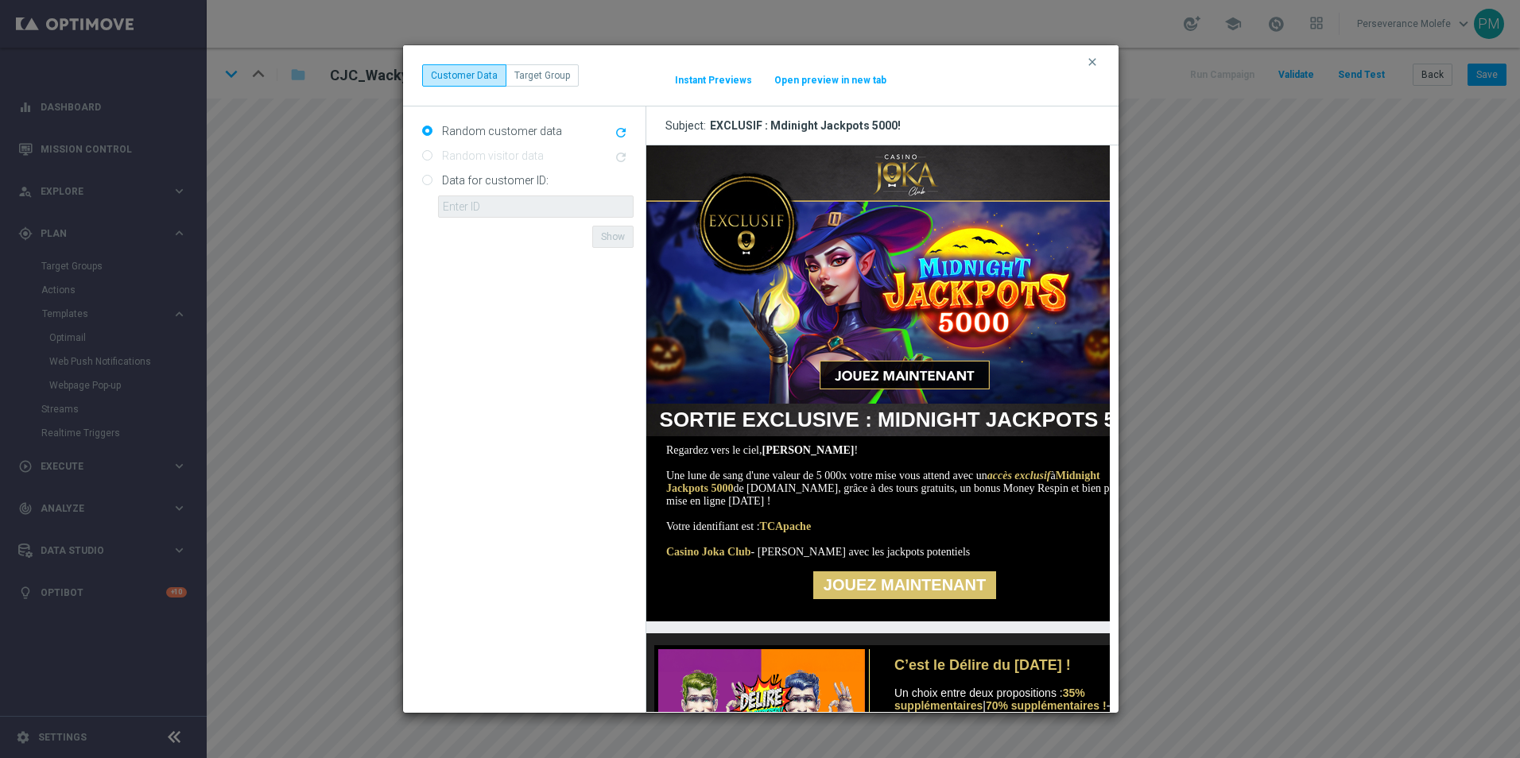
click at [840, 87] on div "clear Customer Data Target Group It might take a while... Instant Previews Open…" at bounding box center [760, 75] width 677 height 22
click at [840, 82] on button "Open preview in new tab" at bounding box center [830, 80] width 114 height 13
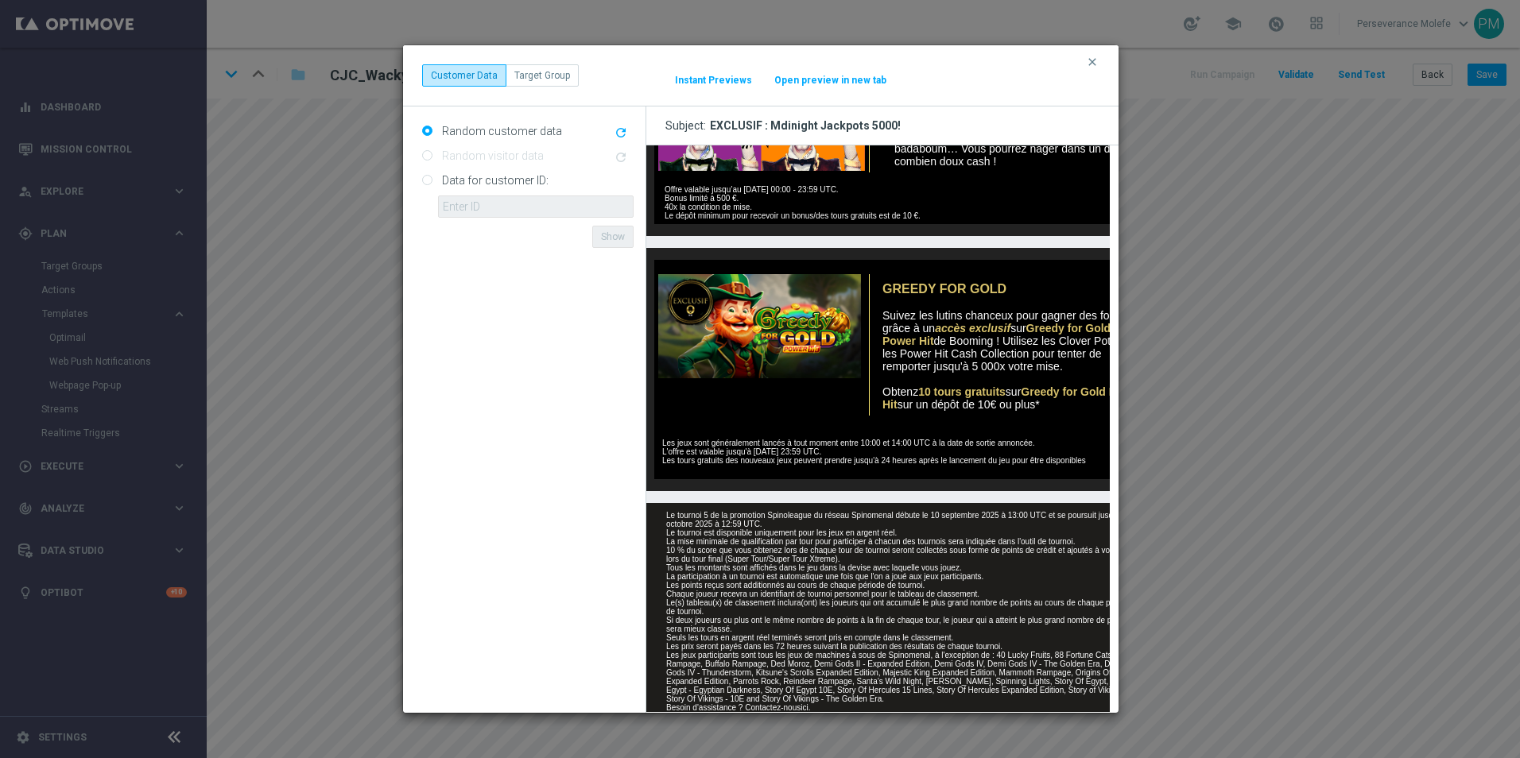
scroll to position [556, 0]
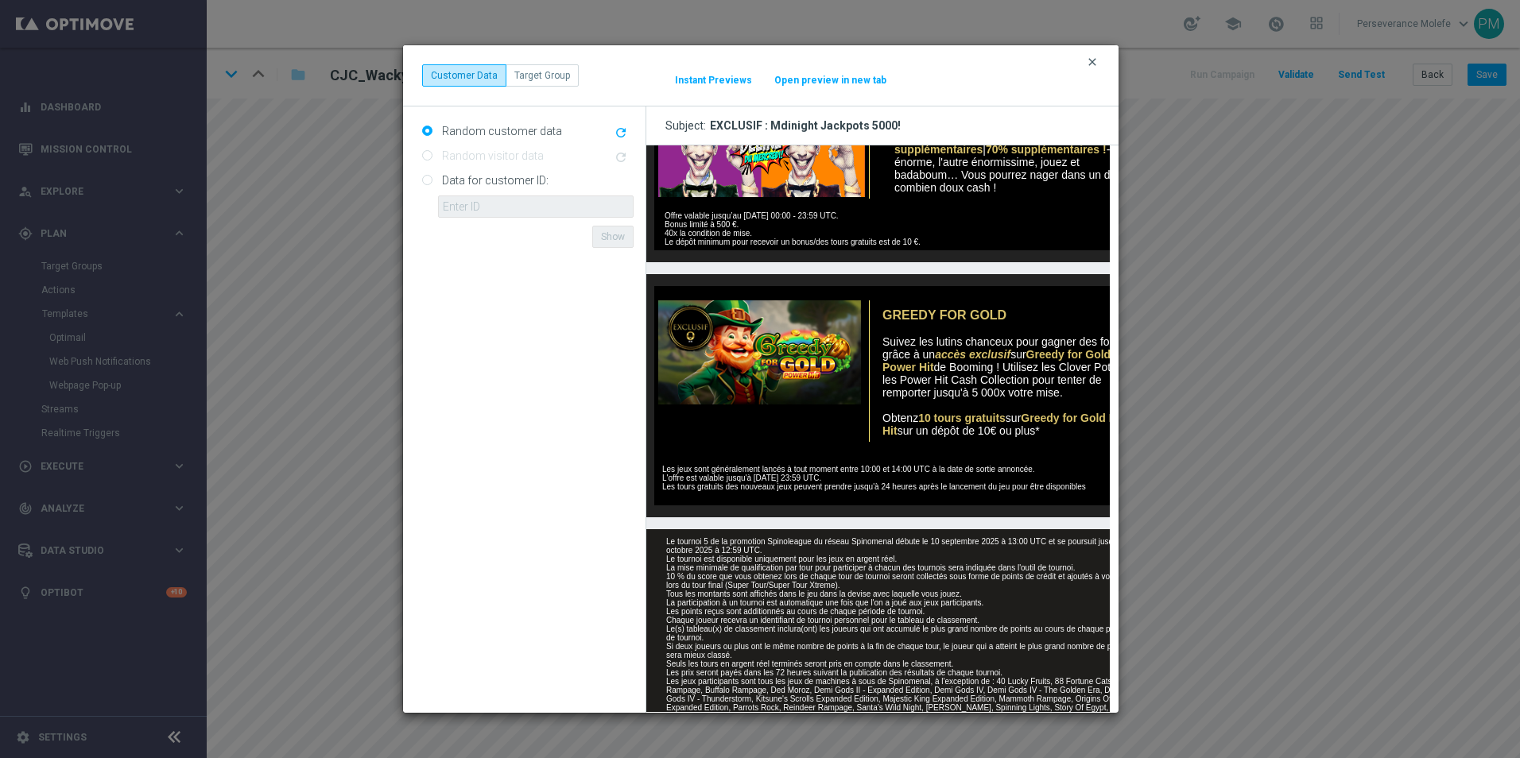
click at [1093, 61] on icon "clear" at bounding box center [1092, 62] width 13 height 13
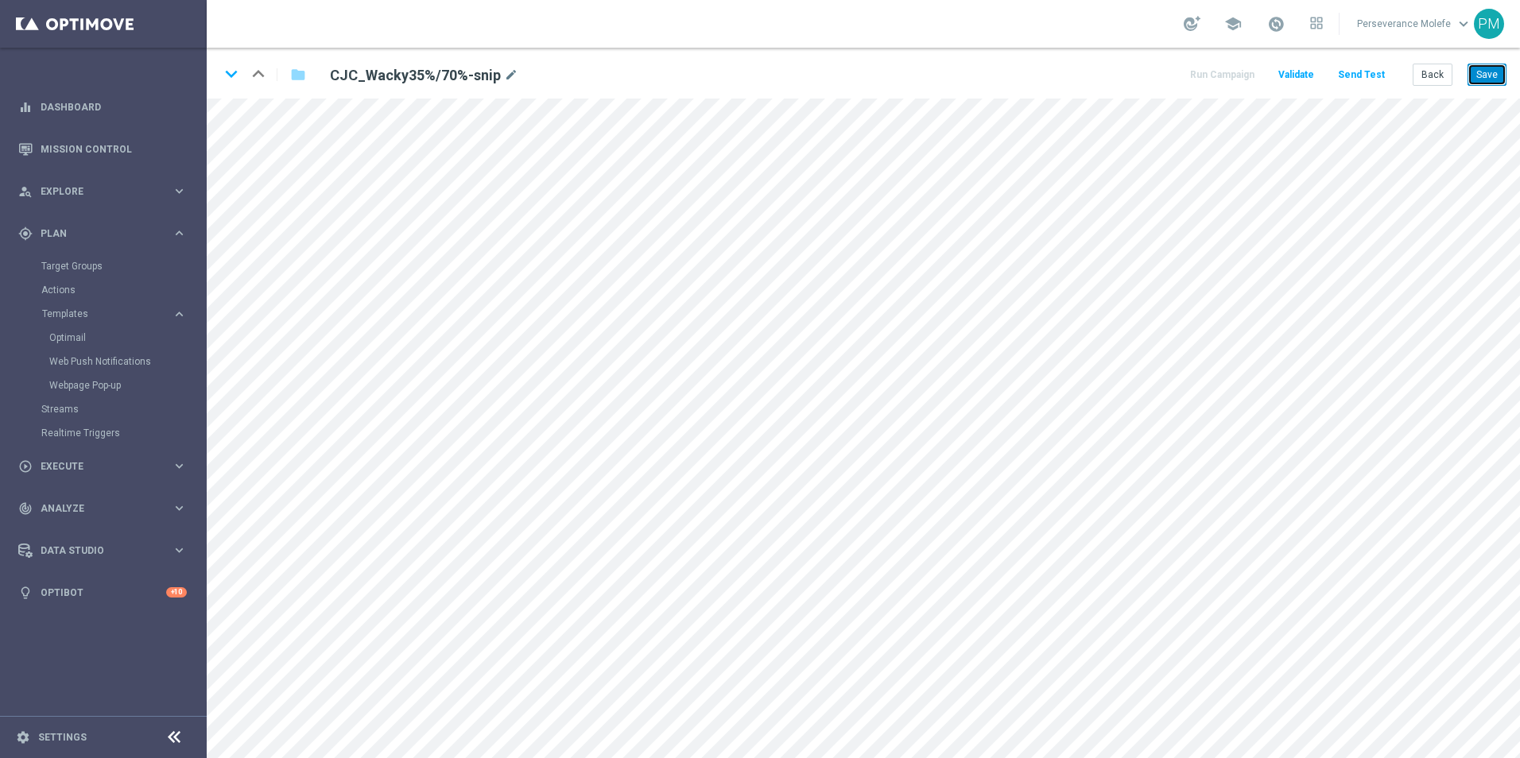
click at [1477, 68] on button "Save" at bounding box center [1486, 75] width 39 height 22
click at [1421, 68] on button "Back" at bounding box center [1432, 75] width 40 height 22
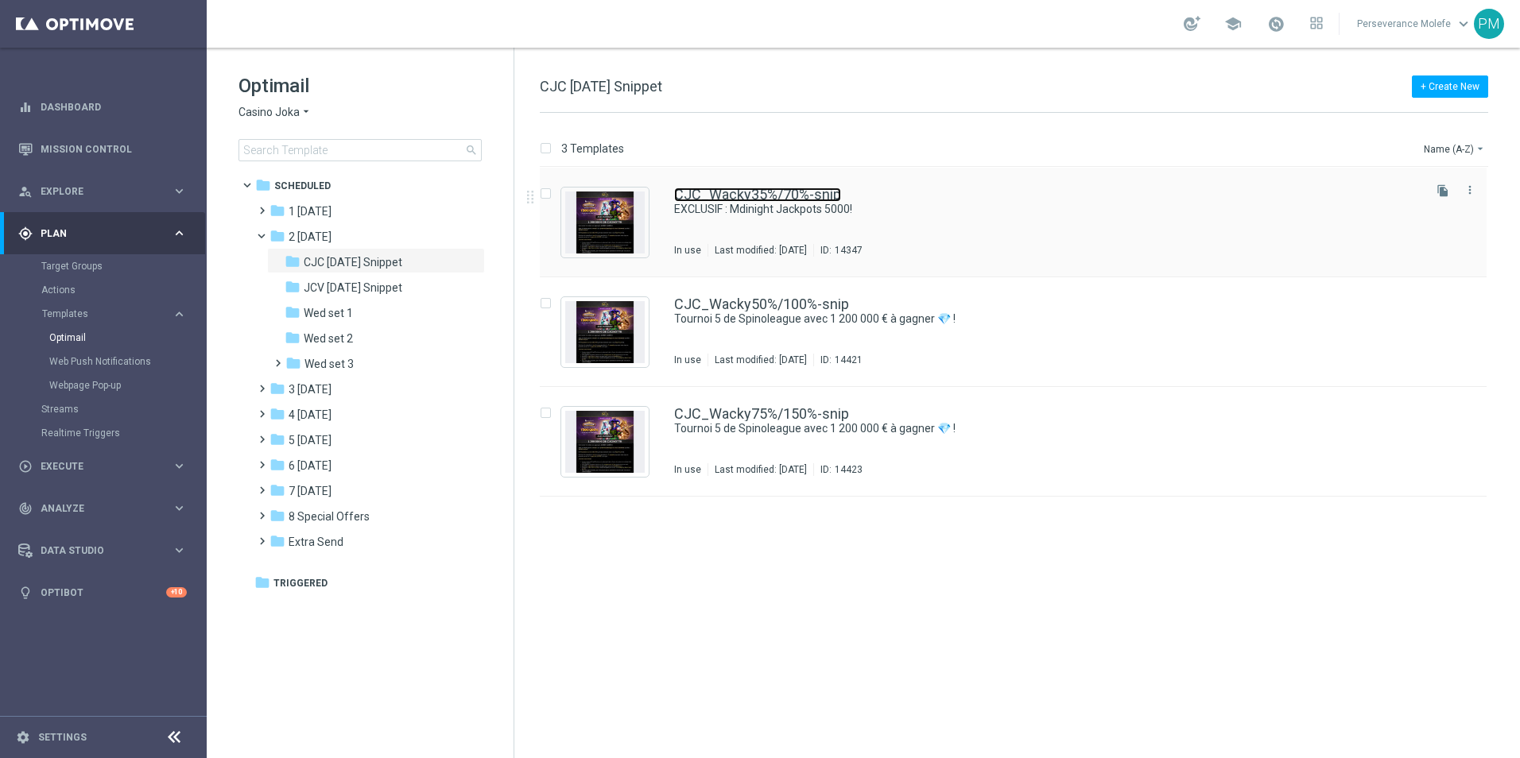
click at [732, 200] on link "CJC_Wacky35%/70%-snip" at bounding box center [757, 195] width 167 height 14
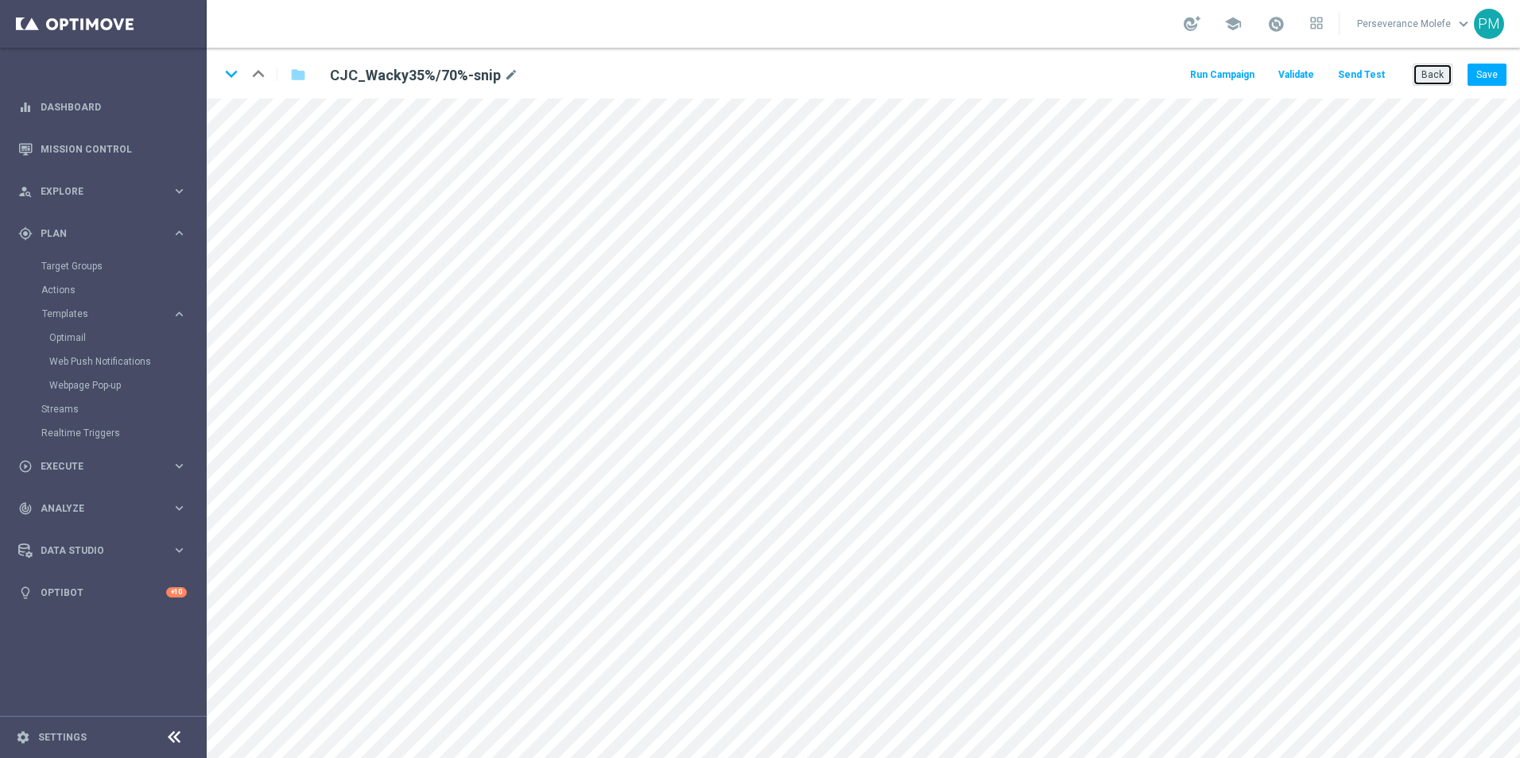
click at [1438, 79] on button "Back" at bounding box center [1432, 75] width 40 height 22
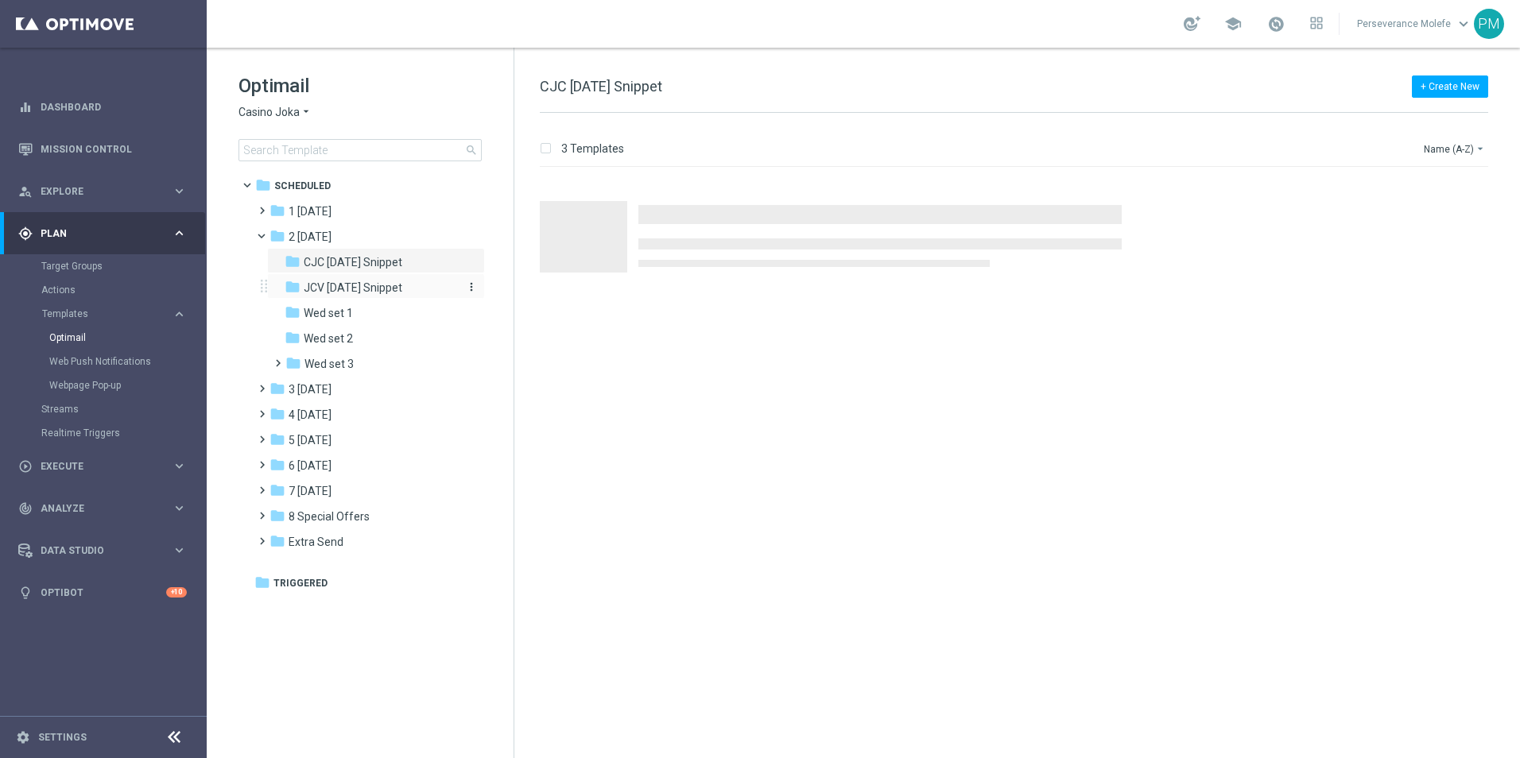
click at [354, 282] on span "JCV [DATE] Snippet" at bounding box center [353, 288] width 99 height 14
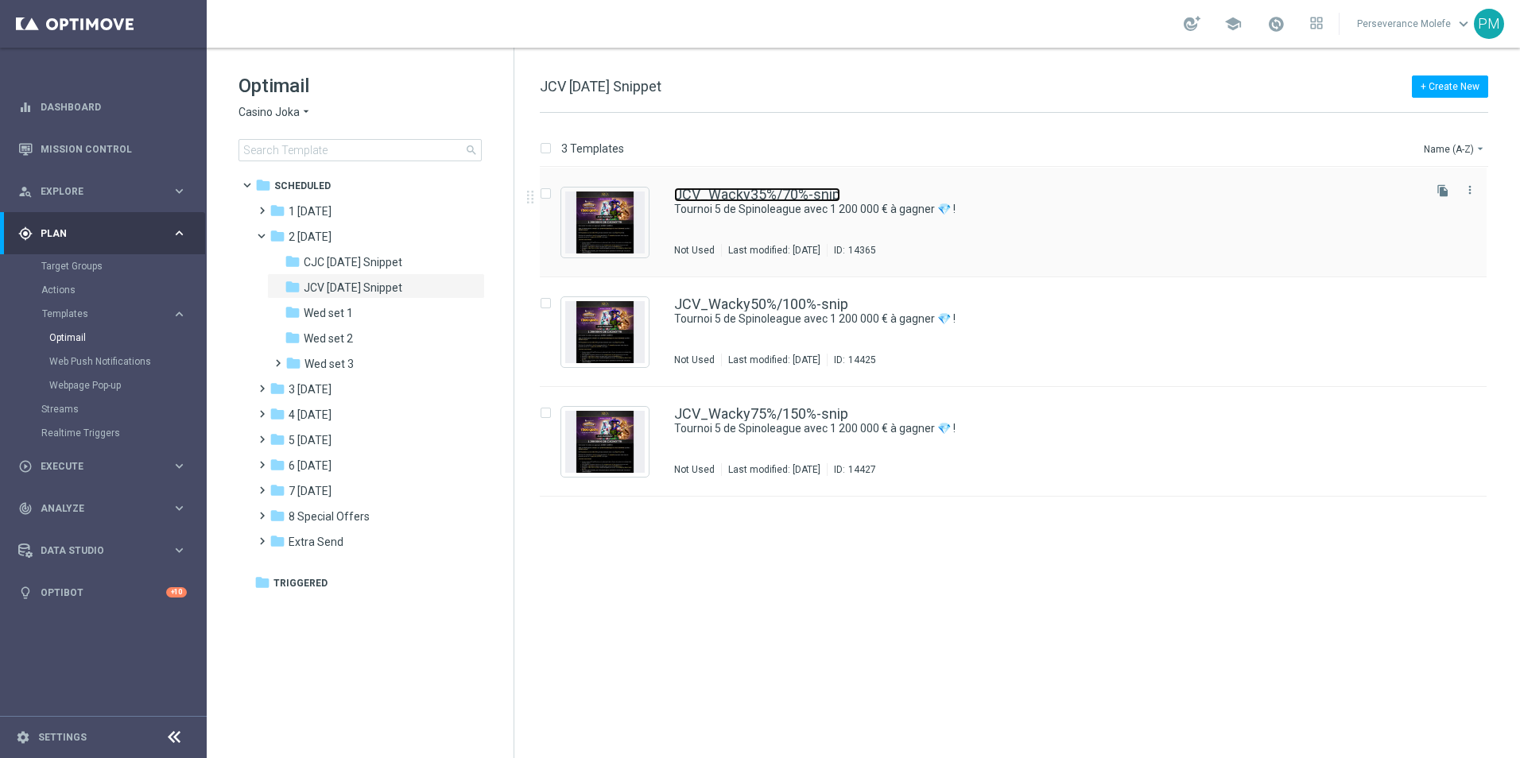
click at [731, 196] on link "JCV_Wacky35%/70%-snip" at bounding box center [757, 195] width 166 height 14
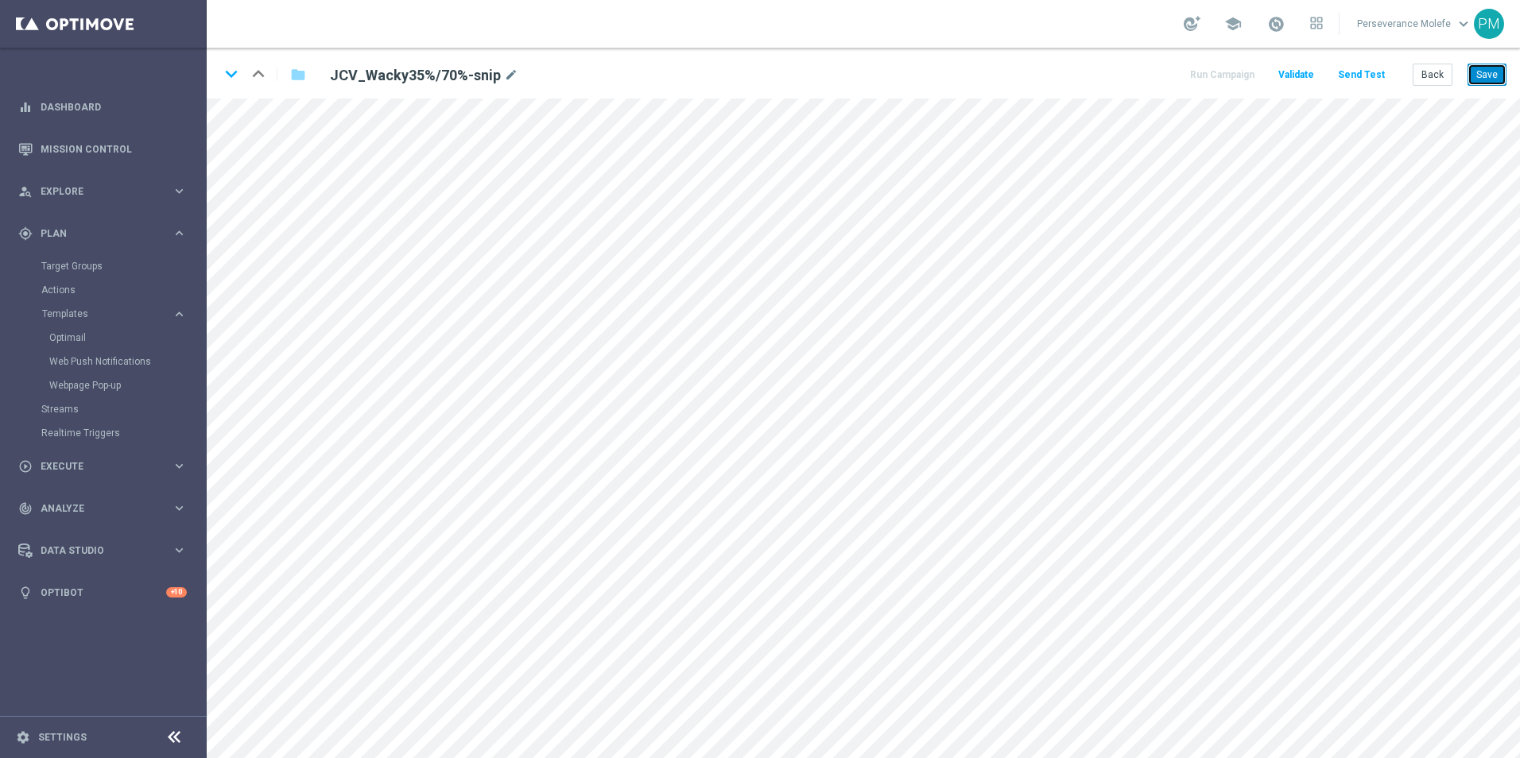
click at [1484, 85] on button "Save" at bounding box center [1486, 75] width 39 height 22
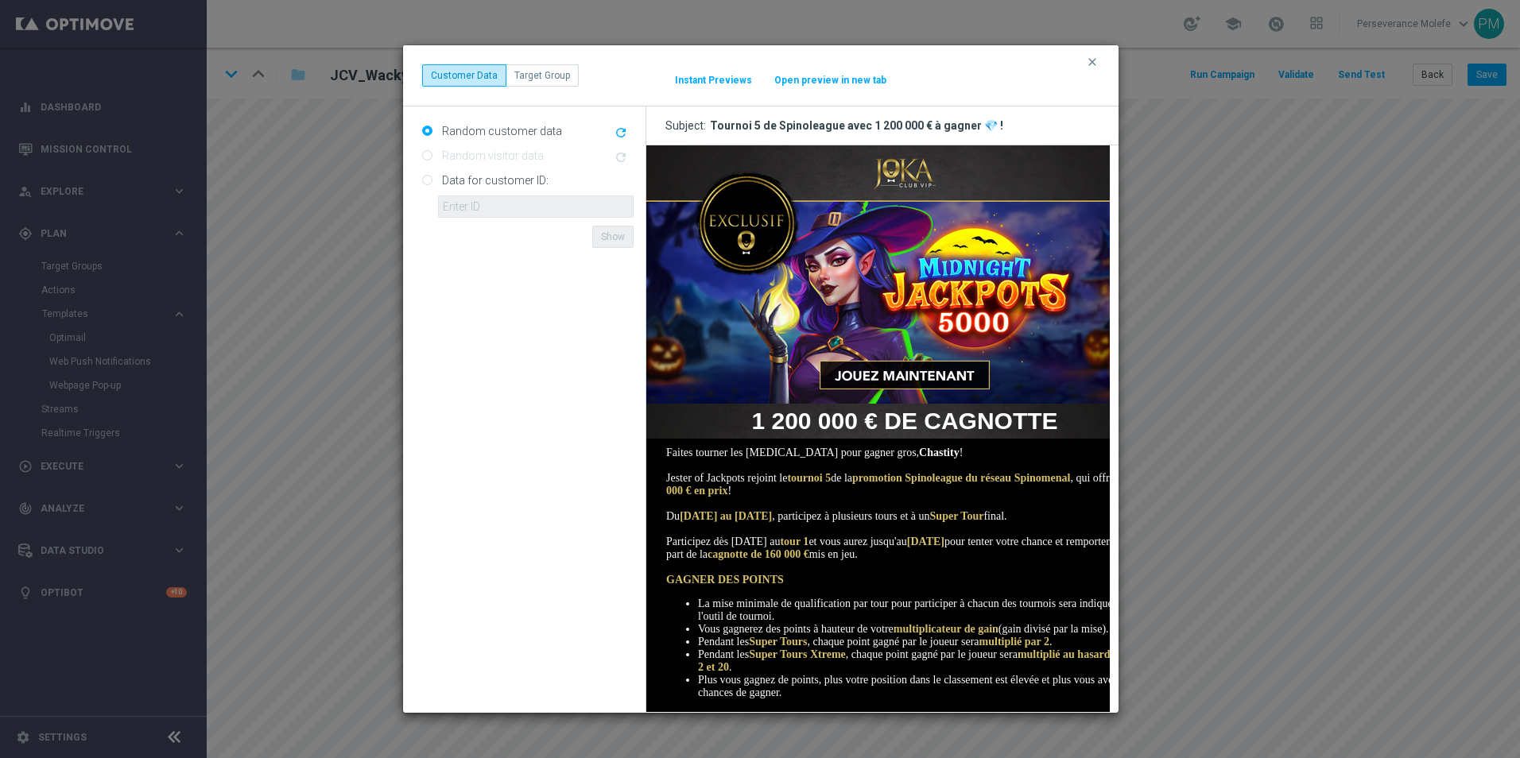
click at [821, 82] on button "Open preview in new tab" at bounding box center [830, 80] width 114 height 13
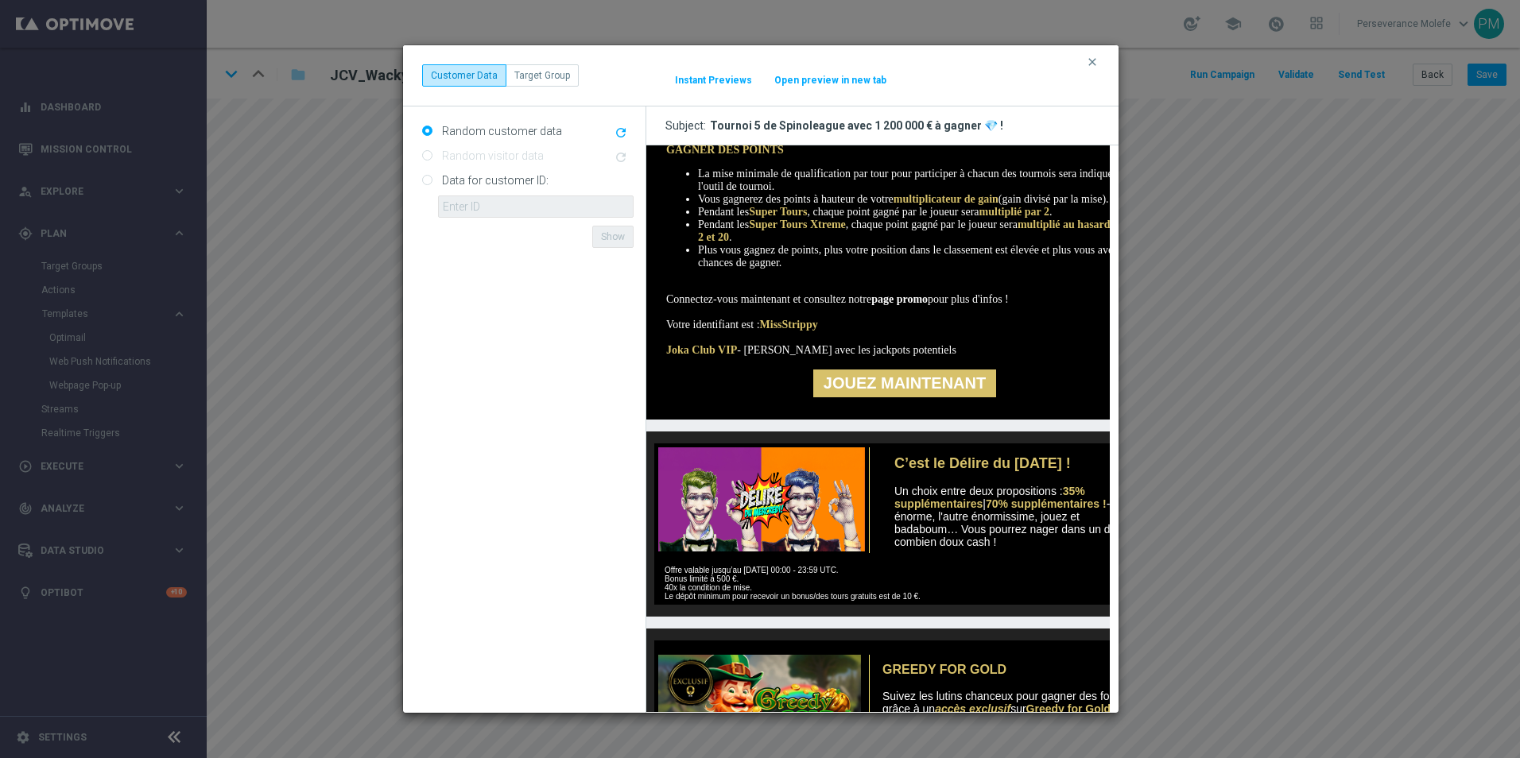
scroll to position [556, 0]
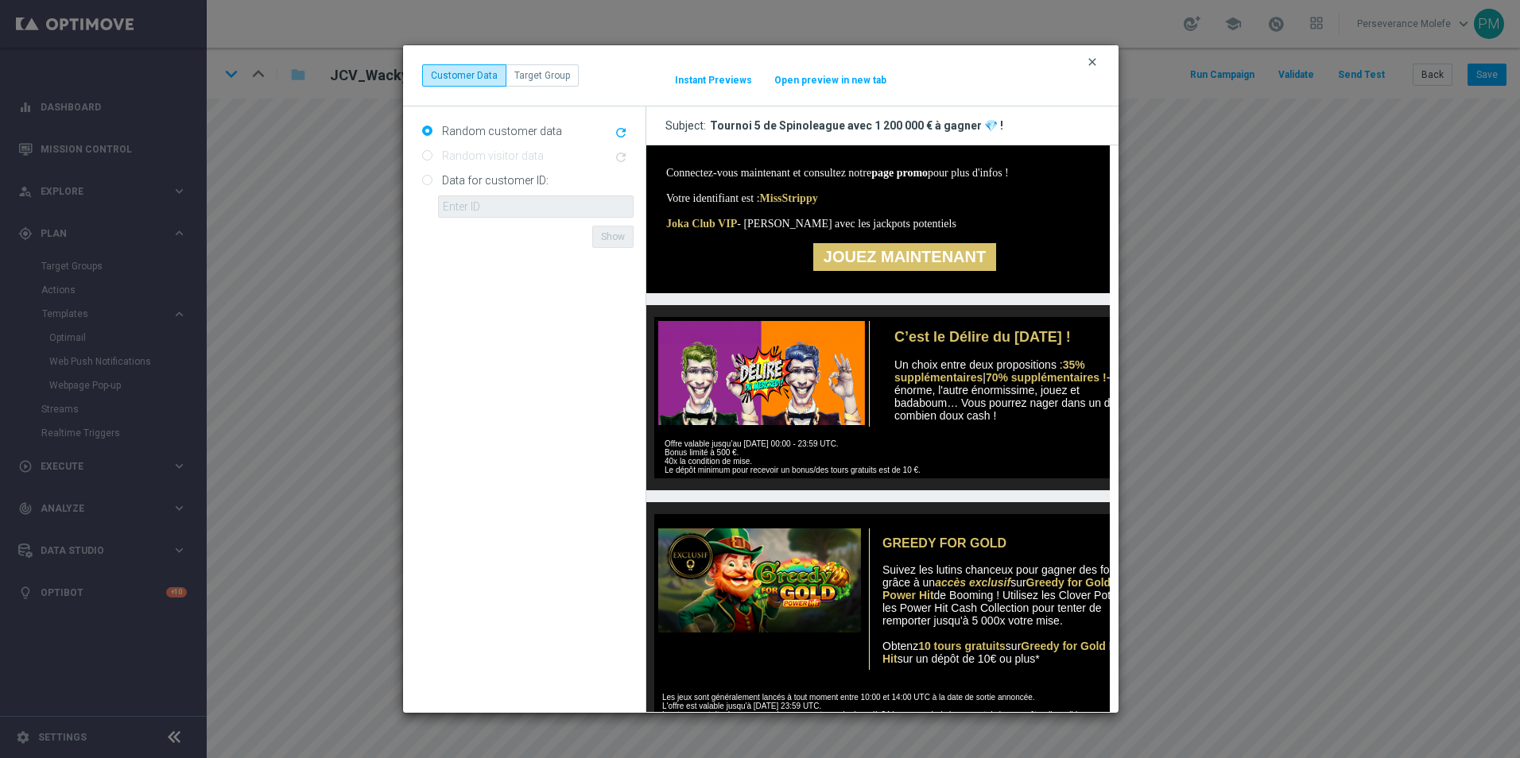
click at [1090, 61] on icon "clear" at bounding box center [1092, 62] width 13 height 13
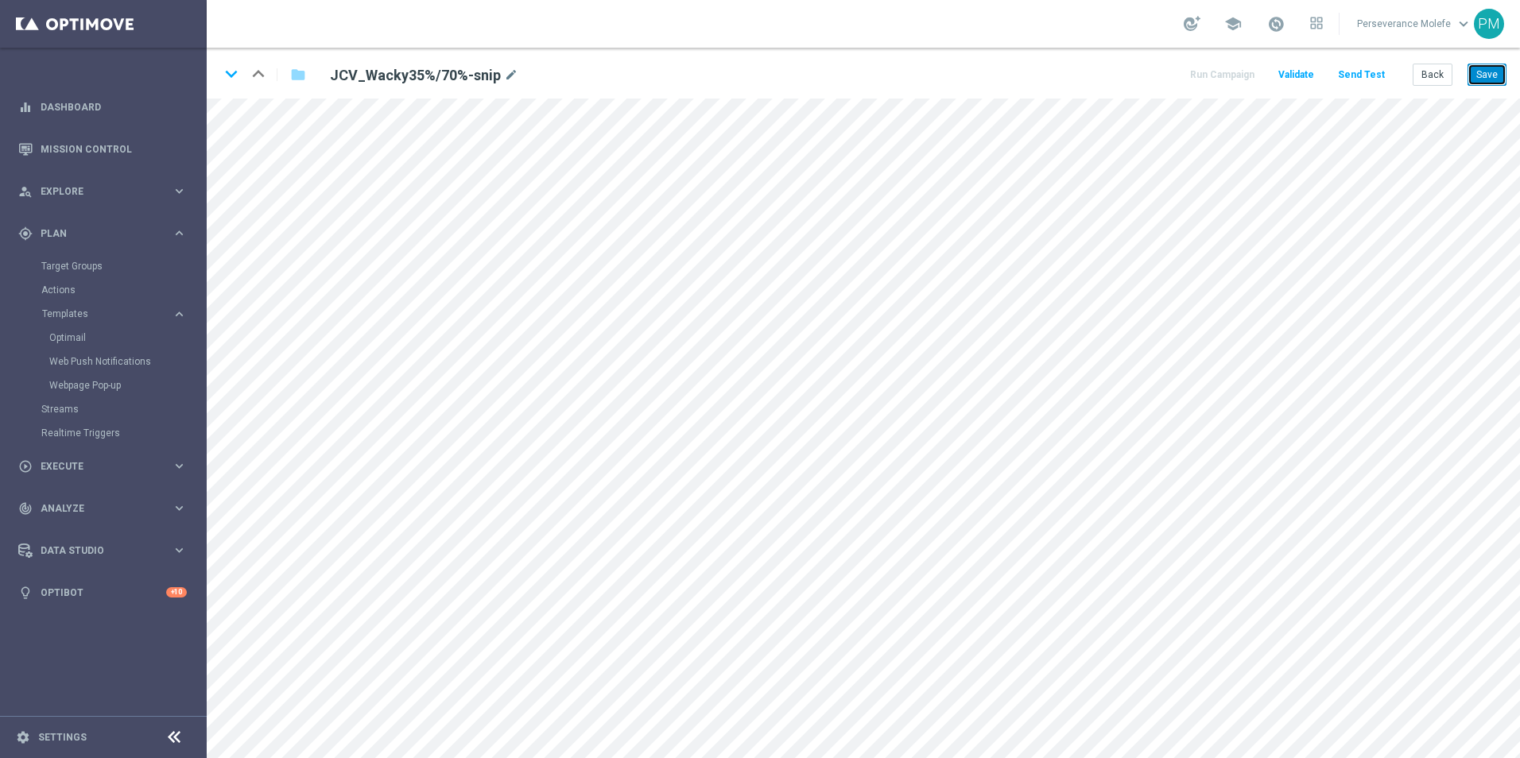
click at [1489, 69] on button "Save" at bounding box center [1486, 75] width 39 height 22
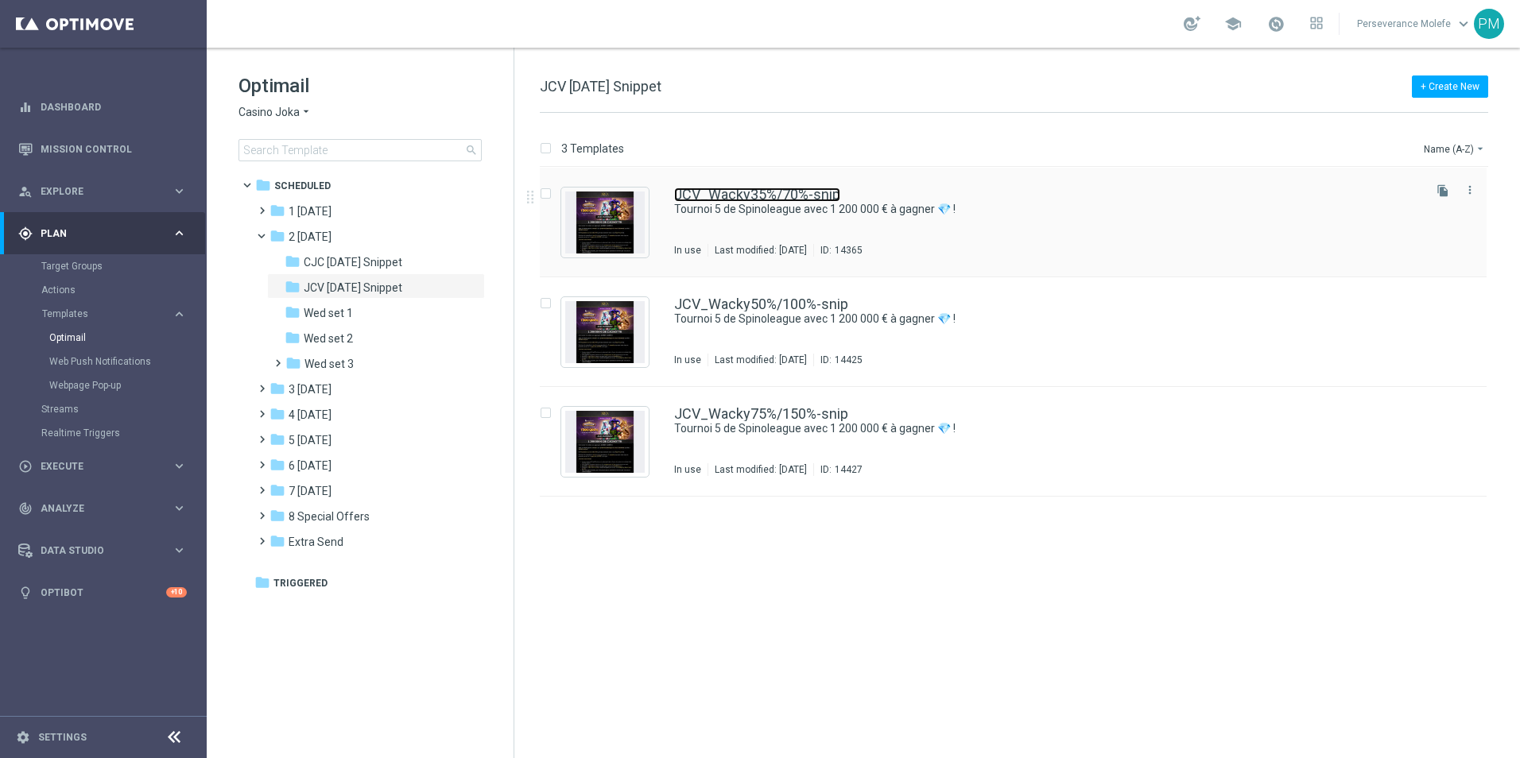
click at [742, 189] on link "JCV_Wacky35%/70%-snip" at bounding box center [757, 195] width 166 height 14
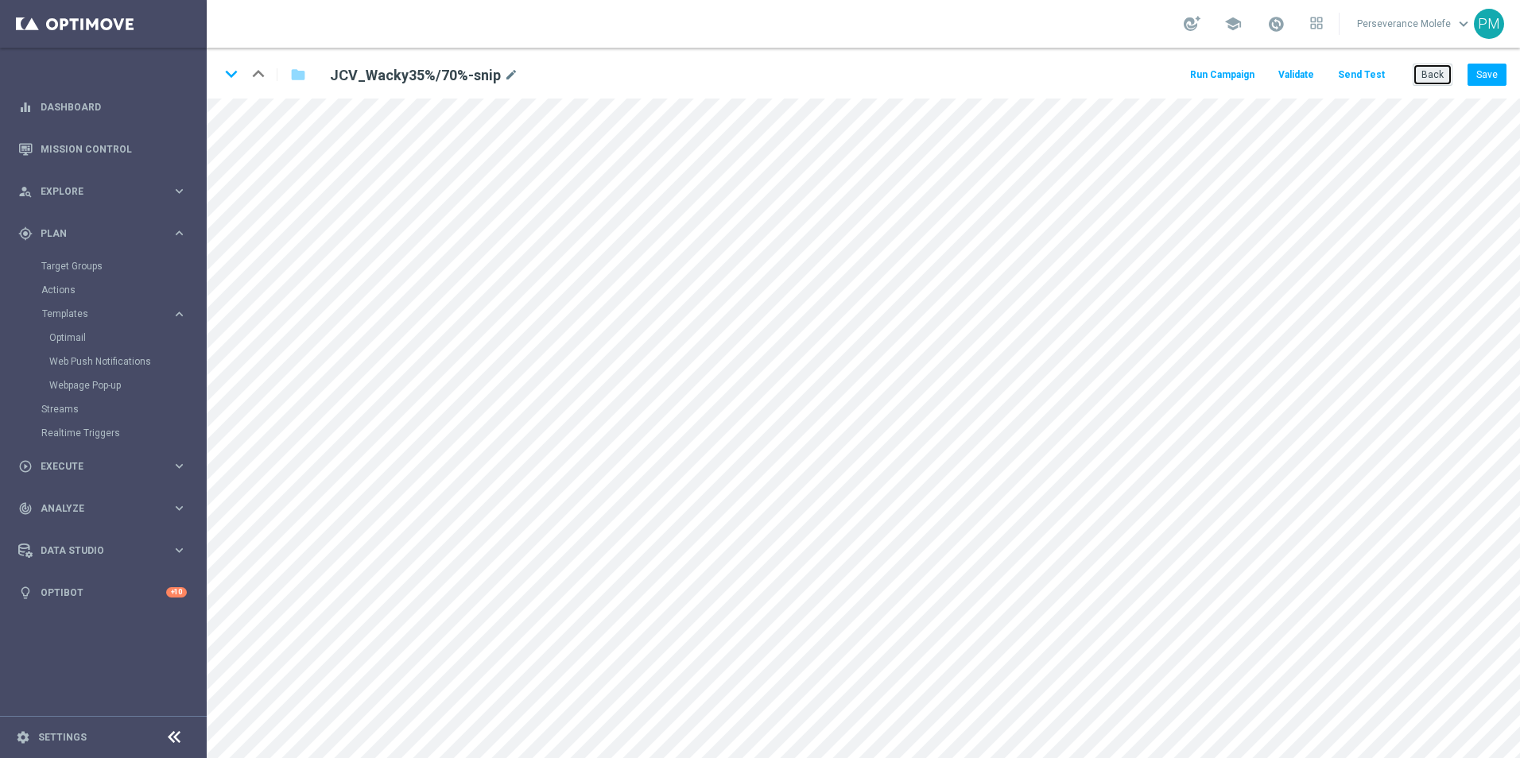
click at [1431, 64] on button "Back" at bounding box center [1432, 75] width 40 height 22
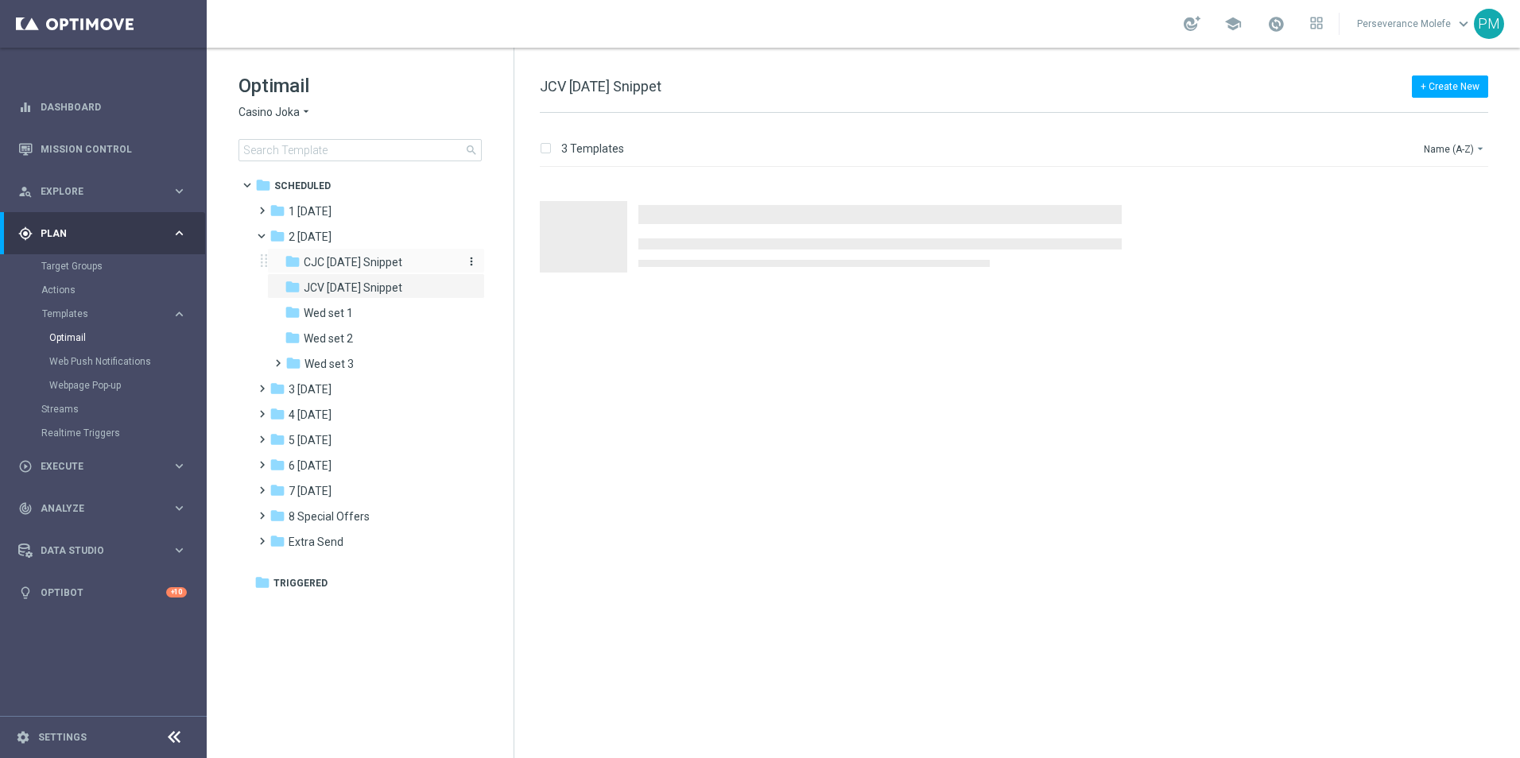
click at [331, 265] on span "CJC [DATE] Snippet" at bounding box center [353, 262] width 99 height 14
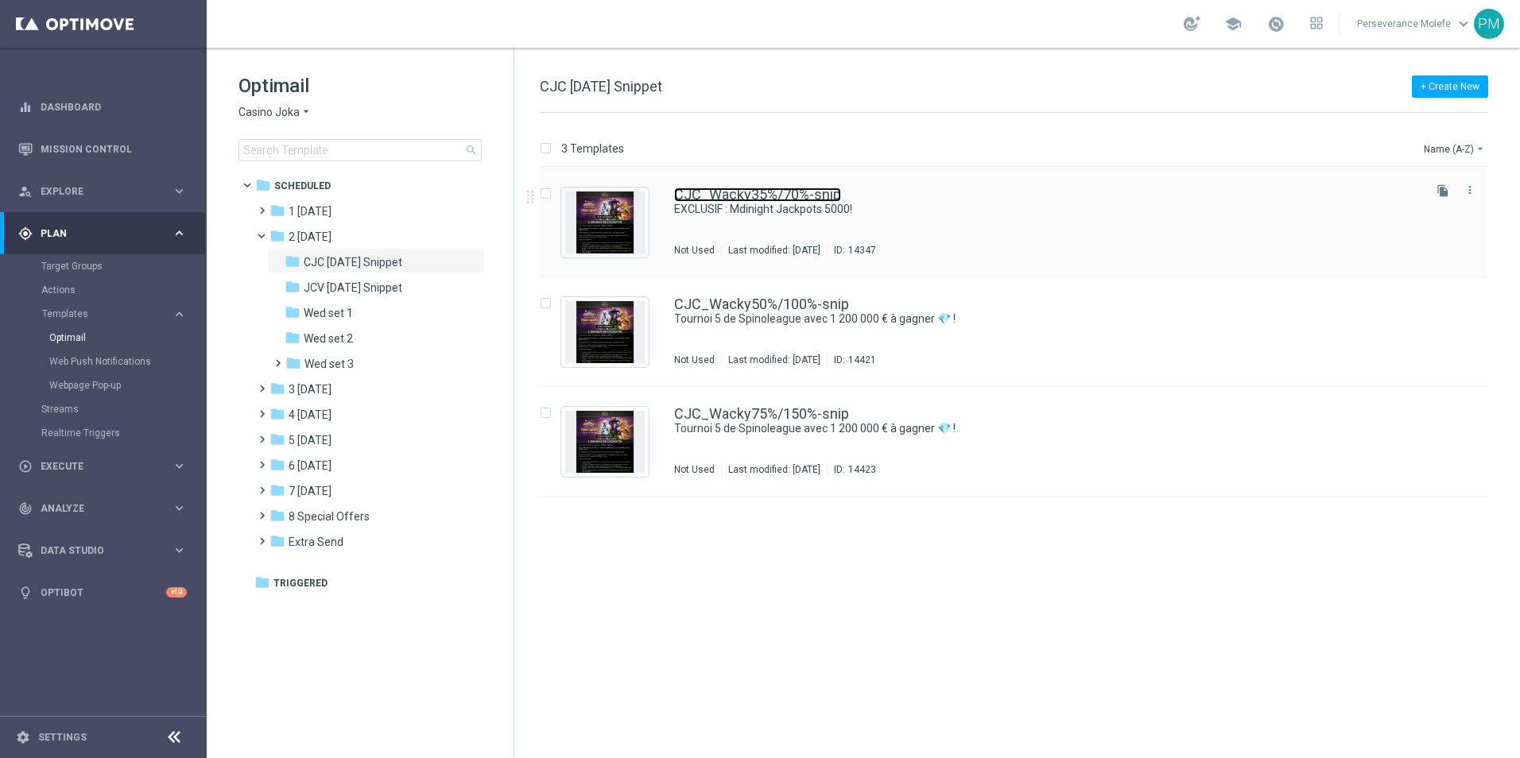
click at [710, 196] on link "CJC_Wacky35%/70%-snip" at bounding box center [757, 195] width 167 height 14
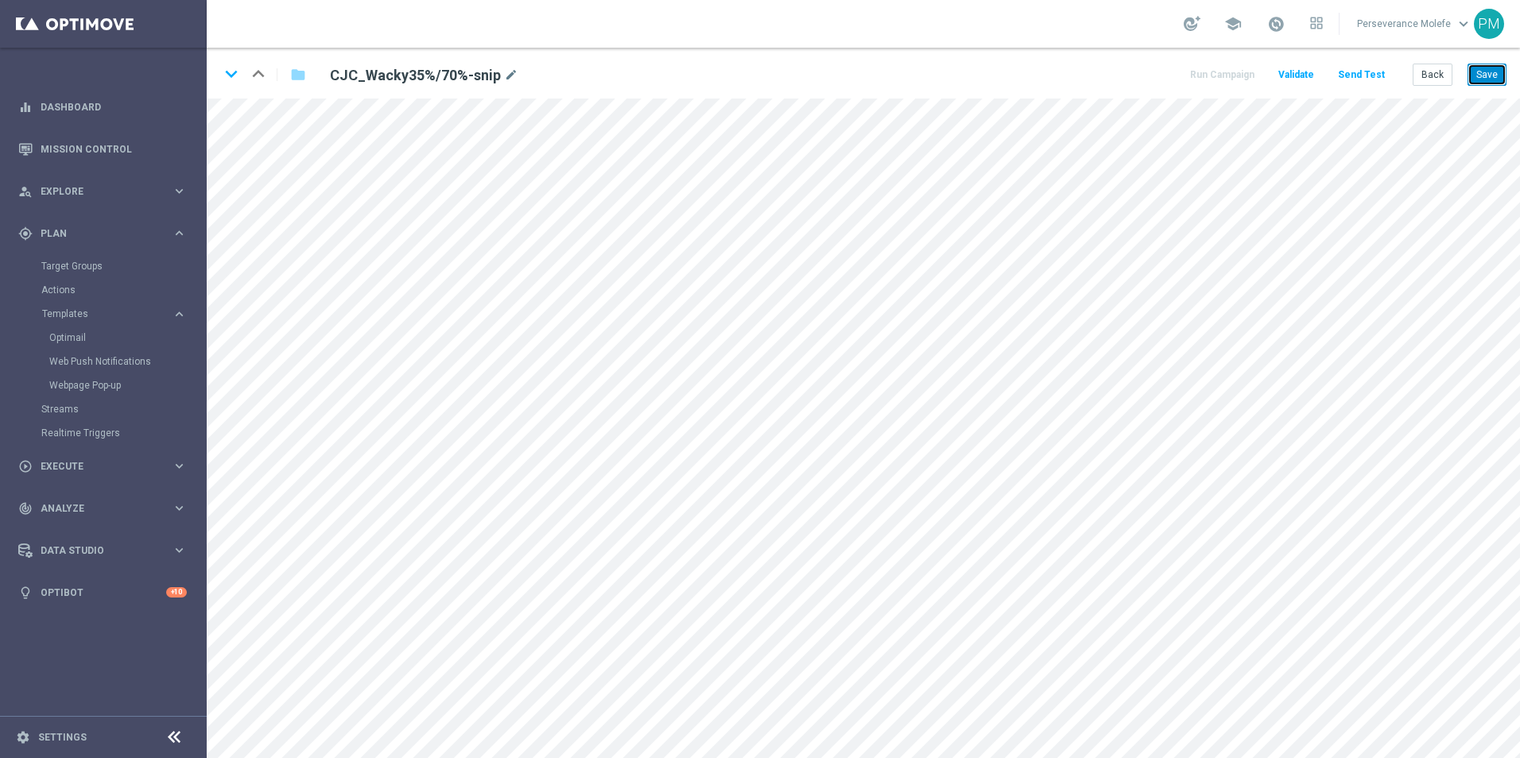
click at [1478, 68] on button "Save" at bounding box center [1486, 75] width 39 height 22
click at [1423, 76] on button "Back" at bounding box center [1432, 75] width 40 height 22
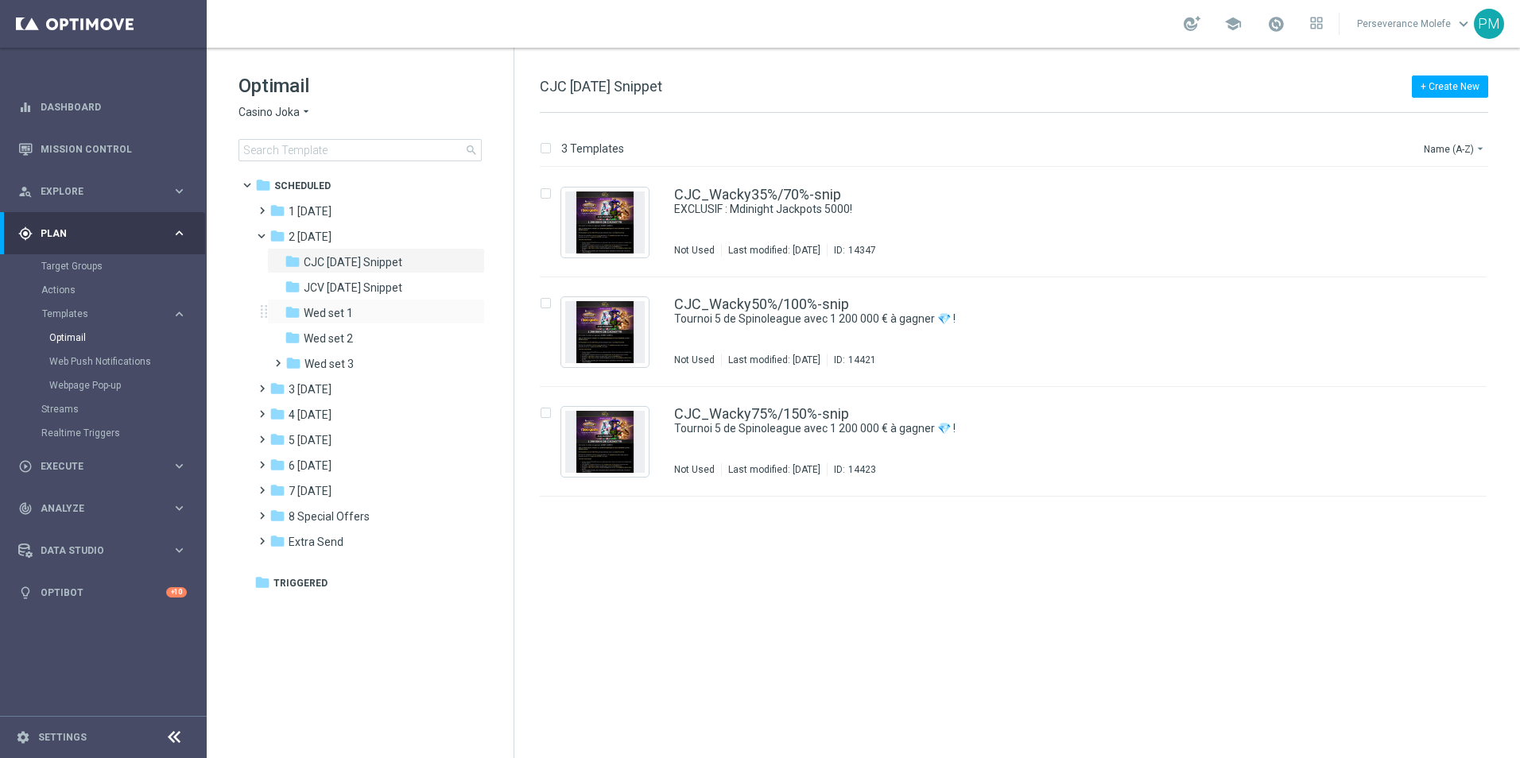
click at [408, 303] on div "folder Wed set 1 more_vert" at bounding box center [376, 311] width 218 height 25
click at [402, 288] on span "JCV [DATE] Snippet" at bounding box center [353, 288] width 99 height 14
click at [728, 196] on link "JCV_Wacky35%/70%-snip" at bounding box center [757, 195] width 166 height 14
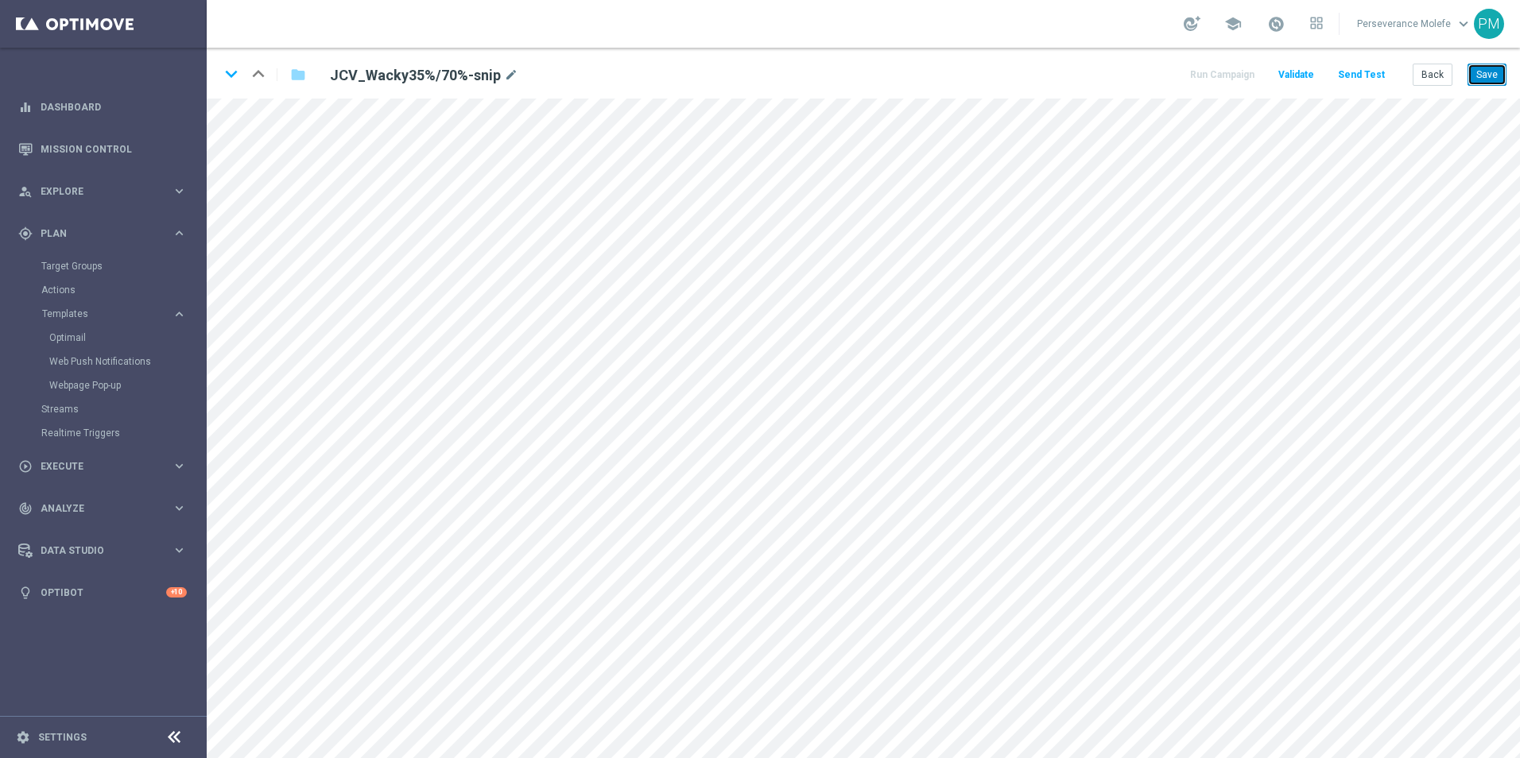
click at [1492, 79] on button "Save" at bounding box center [1486, 75] width 39 height 22
click at [1493, 79] on button "Save" at bounding box center [1486, 75] width 39 height 22
click at [1425, 72] on button "Back" at bounding box center [1432, 75] width 40 height 22
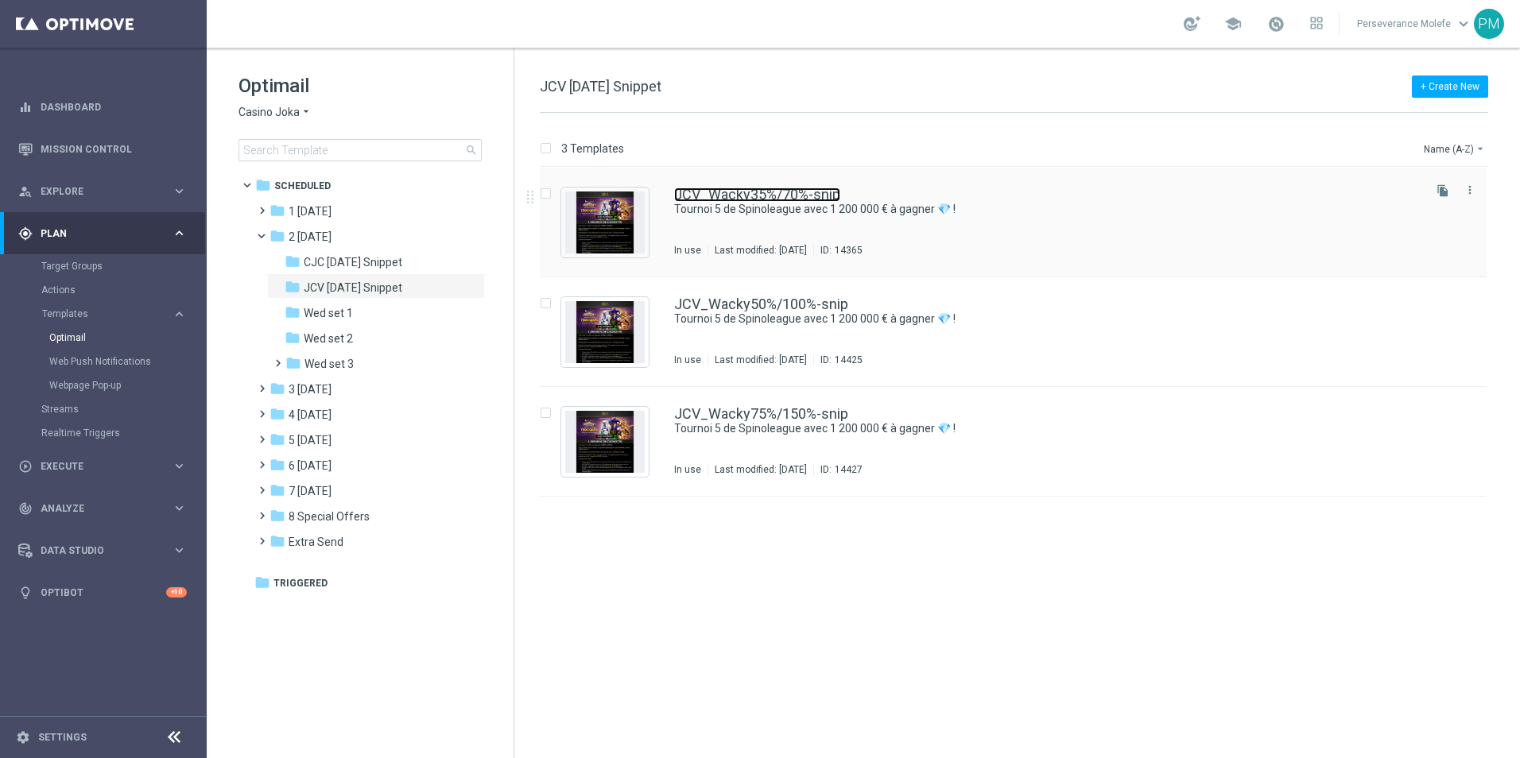
click at [741, 192] on link "JCV_Wacky35%/70%-snip" at bounding box center [757, 195] width 166 height 14
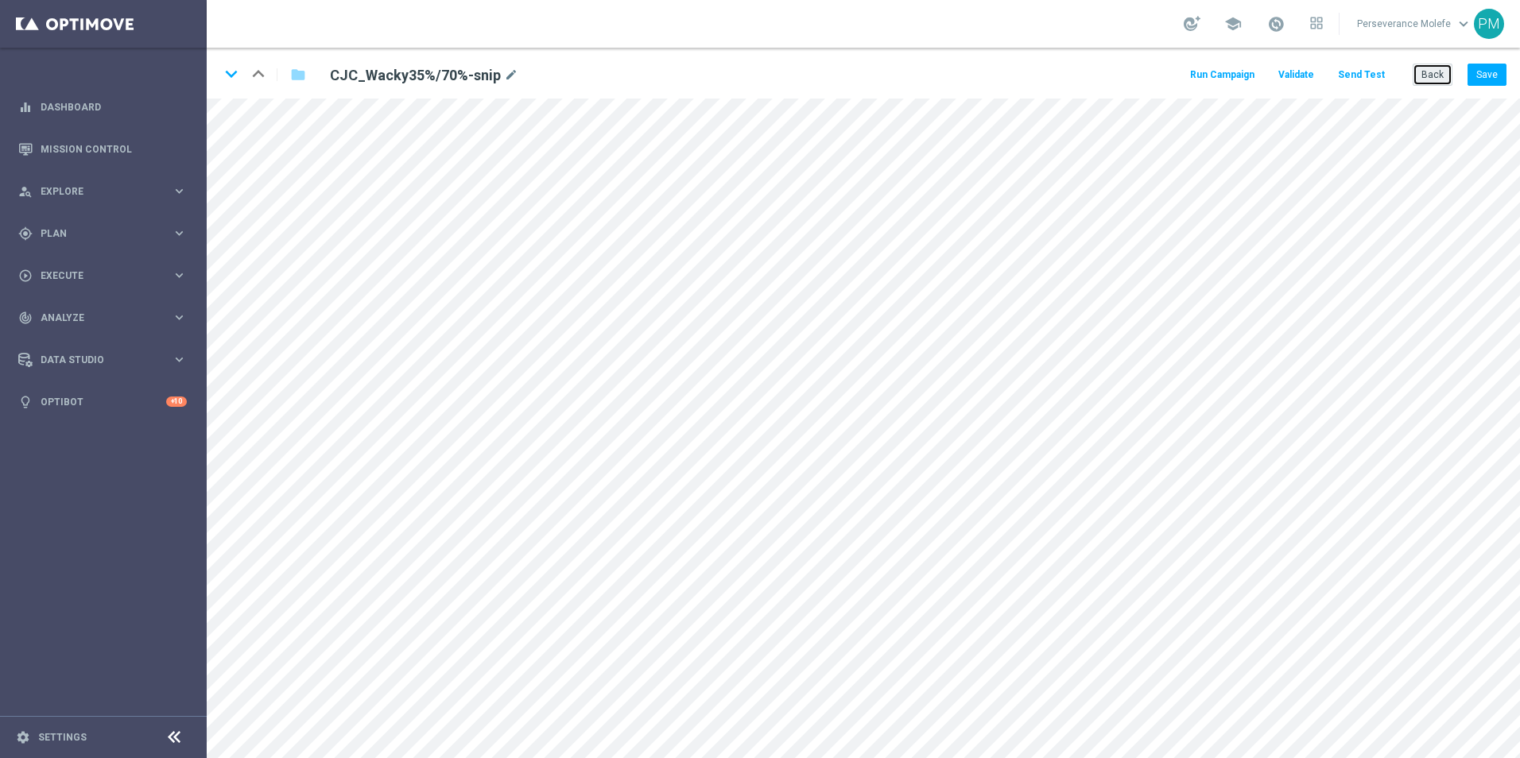
click at [1419, 83] on button "Back" at bounding box center [1432, 75] width 40 height 22
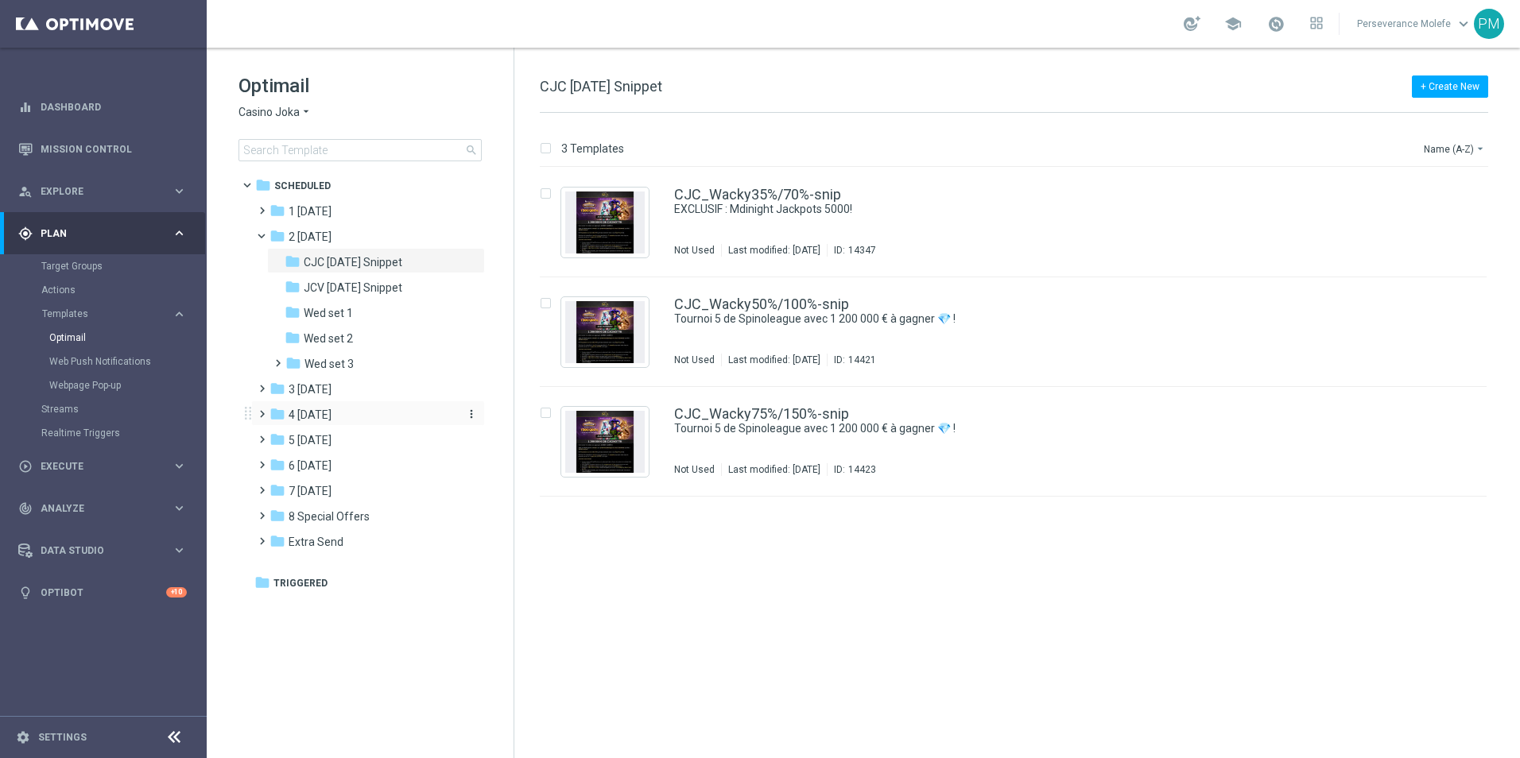
click at [336, 415] on div "folder 4 [DATE]" at bounding box center [360, 415] width 183 height 18
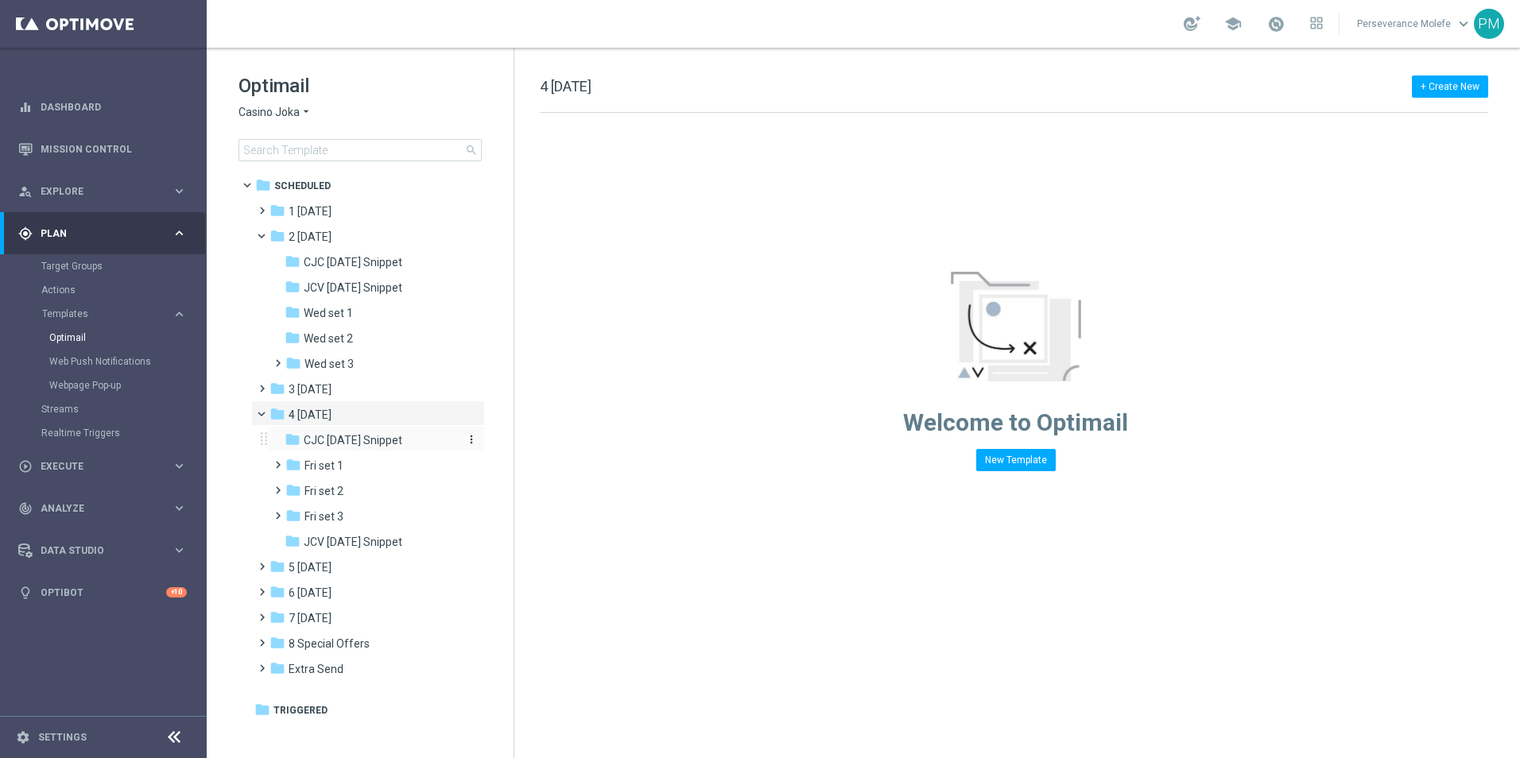
click at [365, 445] on span "CJC [DATE] Snippet" at bounding box center [353, 440] width 99 height 14
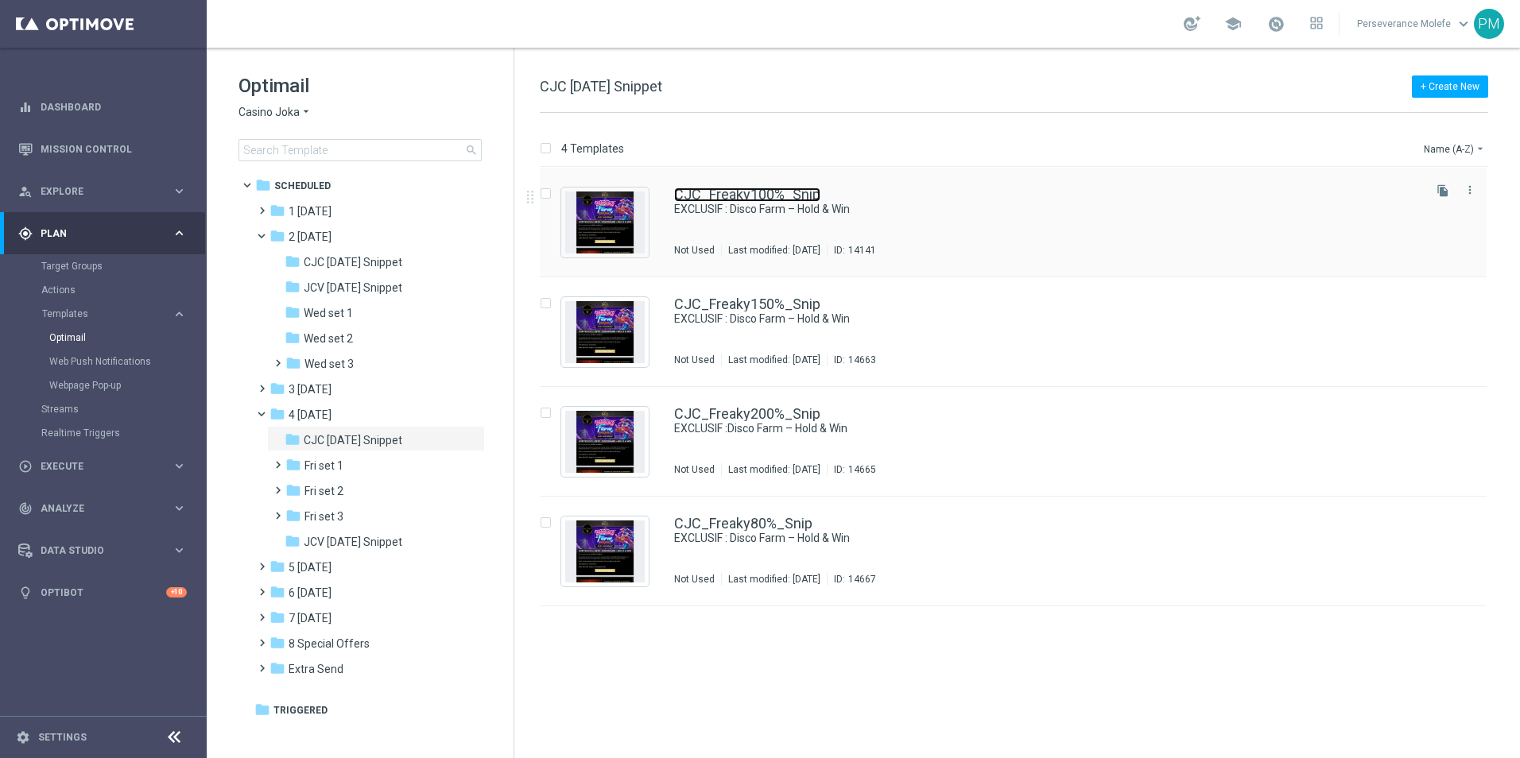
click at [769, 191] on link "CJC_Freaky100%_Snip" at bounding box center [747, 195] width 146 height 14
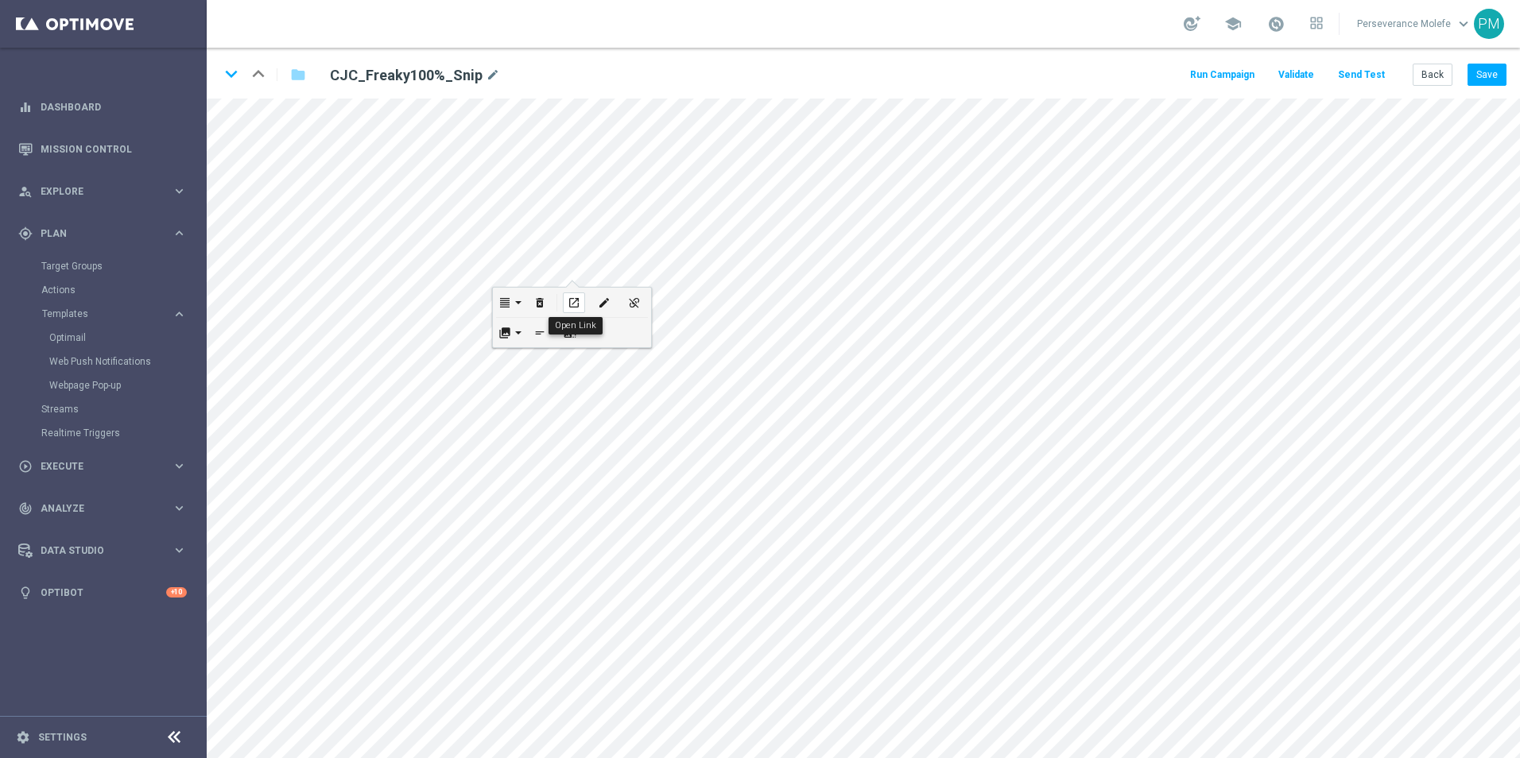
click at [580, 301] on div "open_in_new" at bounding box center [574, 302] width 22 height 21
